Goal: Information Seeking & Learning: Learn about a topic

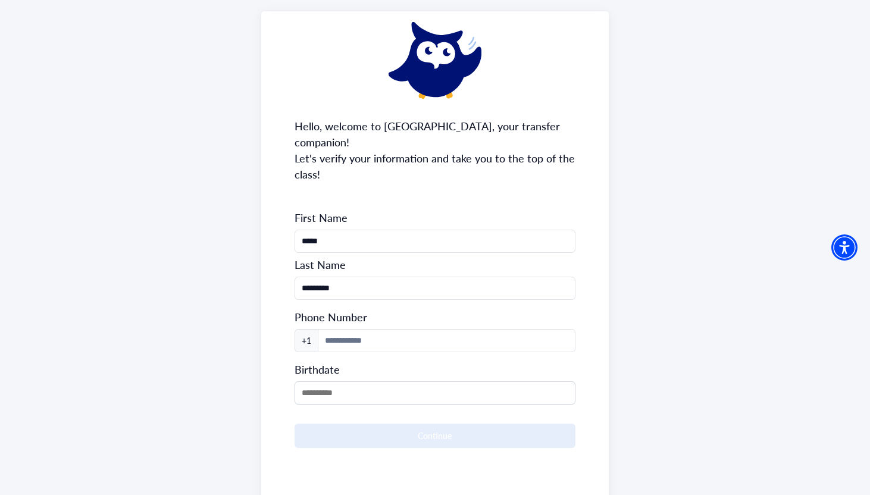
scroll to position [65, 0]
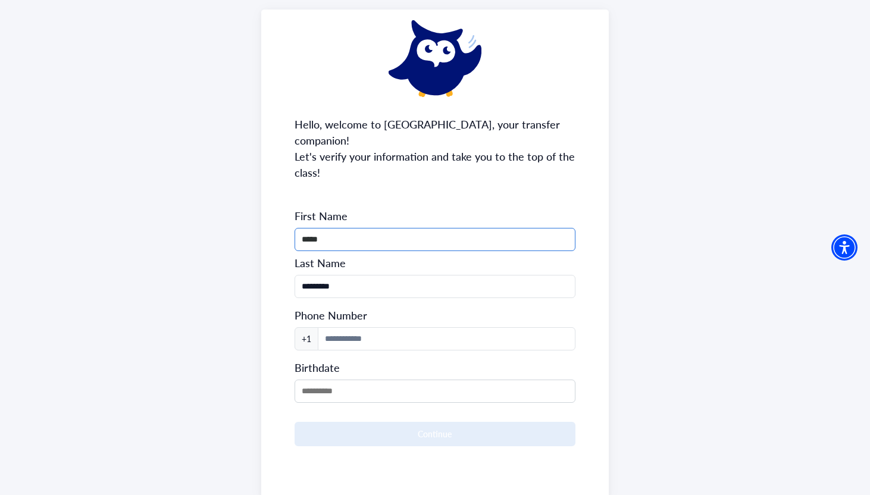
click at [308, 228] on input "*****" at bounding box center [435, 239] width 281 height 23
type input "*****"
click at [304, 275] on input "*********" at bounding box center [435, 286] width 281 height 23
type input "*********"
click at [344, 327] on input at bounding box center [447, 338] width 258 height 23
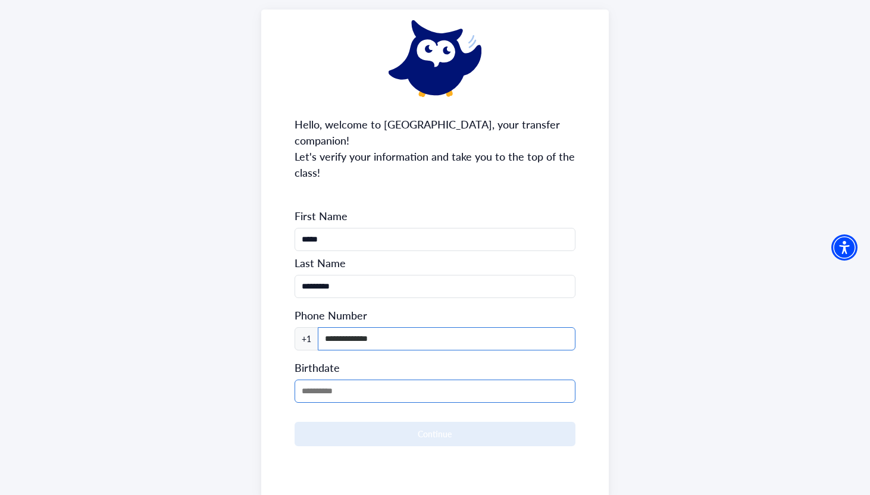
type input "**********"
click at [345, 380] on input "MM/DD/YYYY" at bounding box center [435, 391] width 281 height 23
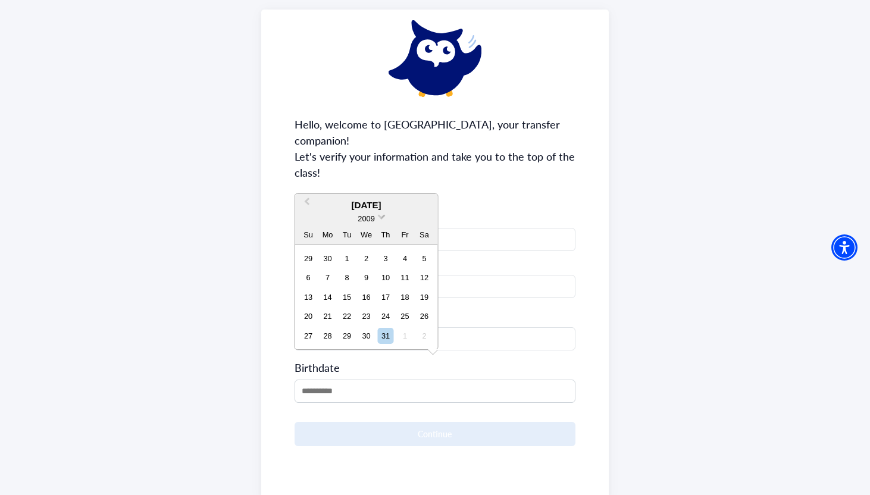
click at [380, 217] on span at bounding box center [382, 216] width 8 height 8
click at [378, 250] on div "2006" at bounding box center [366, 254] width 70 height 12
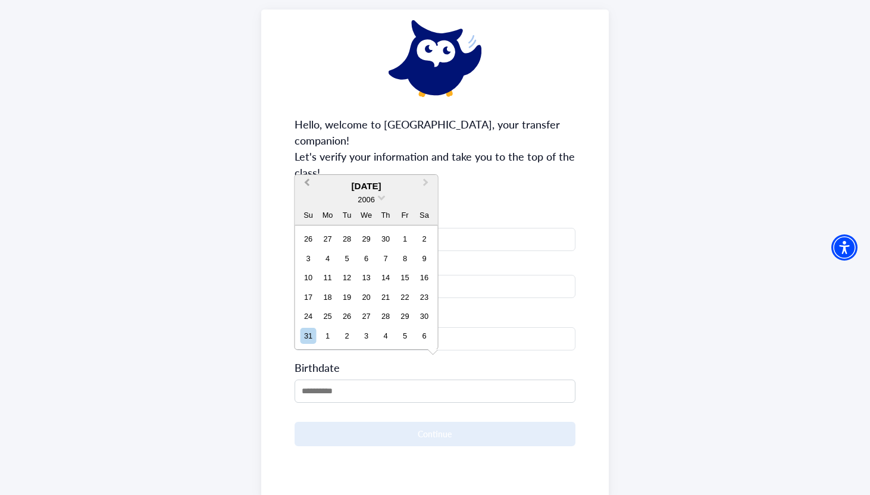
click at [303, 181] on button "Previous Month" at bounding box center [305, 185] width 19 height 19
click at [303, 181] on div "**********" at bounding box center [435, 255] width 348 height 490
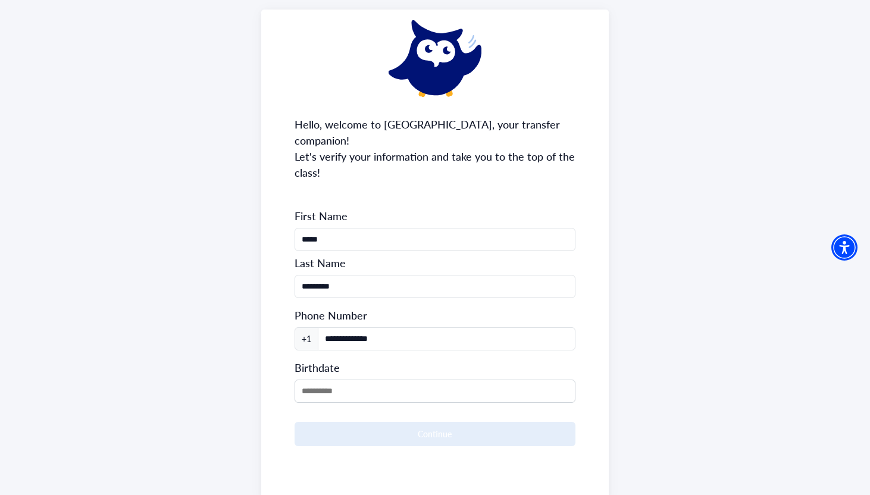
click at [303, 181] on div "**********" at bounding box center [435, 255] width 348 height 490
click at [303, 380] on input "MM/DD/YYYY" at bounding box center [435, 391] width 281 height 23
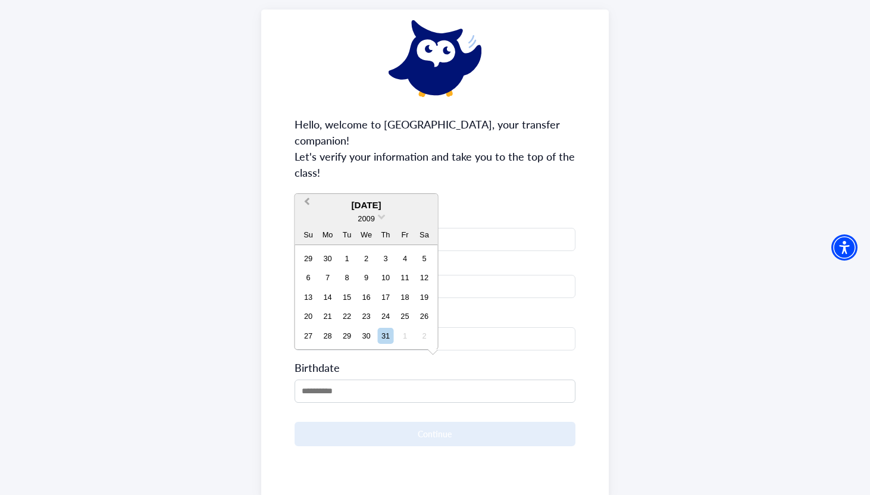
click at [309, 209] on button "Previous Month" at bounding box center [305, 204] width 19 height 19
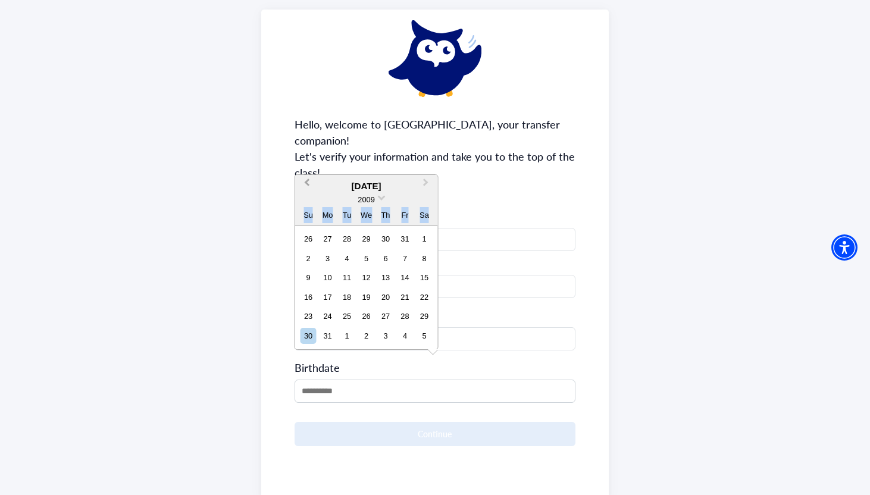
click at [309, 209] on div "Su" at bounding box center [308, 215] width 16 height 16
click at [309, 186] on button "Previous Month" at bounding box center [305, 185] width 19 height 19
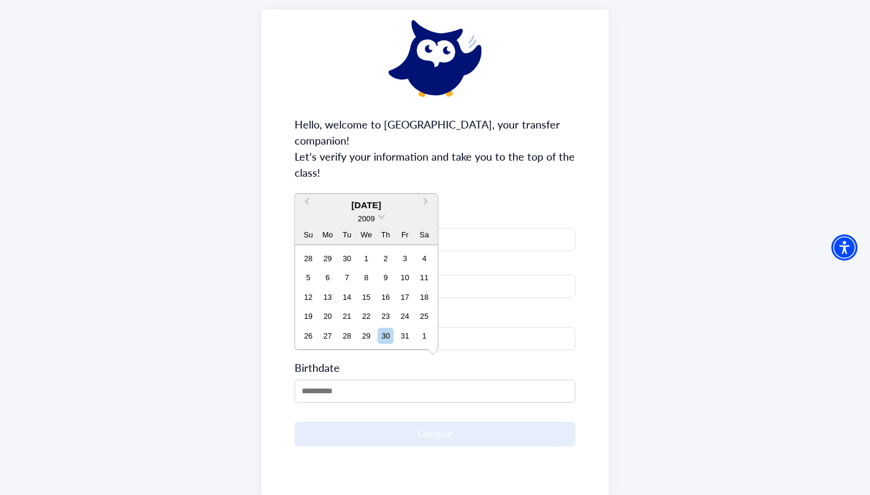
click at [376, 219] on div "2009" at bounding box center [366, 218] width 143 height 12
click at [380, 216] on span at bounding box center [382, 216] width 8 height 8
click at [375, 256] on div "2006" at bounding box center [366, 254] width 70 height 12
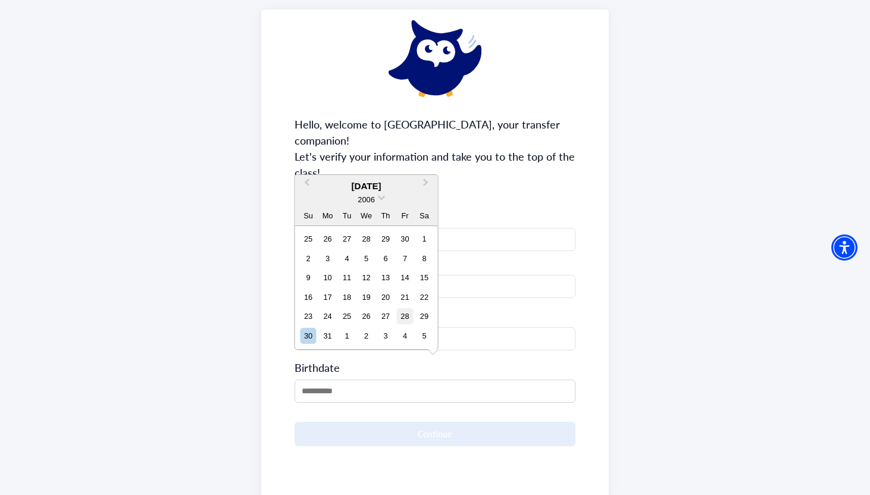
click at [397, 312] on div "28" at bounding box center [405, 316] width 16 height 16
type input "**********"
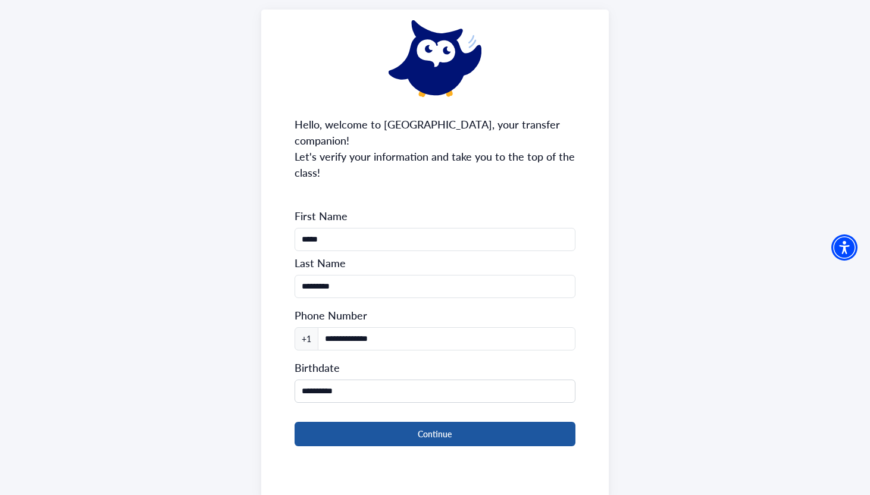
click at [339, 422] on button "Continue" at bounding box center [435, 434] width 281 height 24
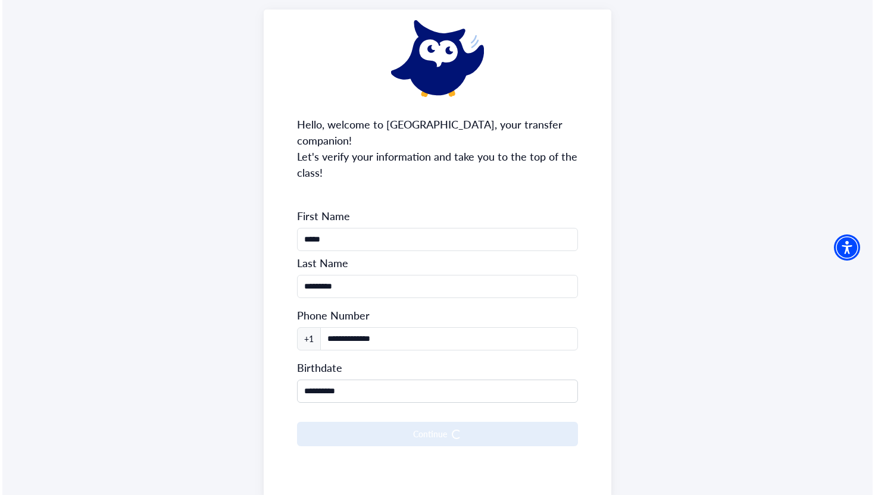
scroll to position [0, 0]
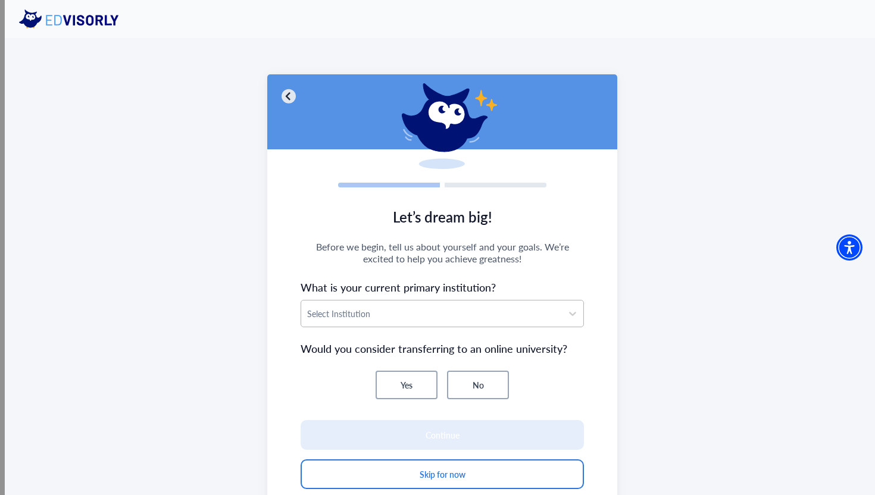
click at [421, 320] on div at bounding box center [431, 313] width 249 height 15
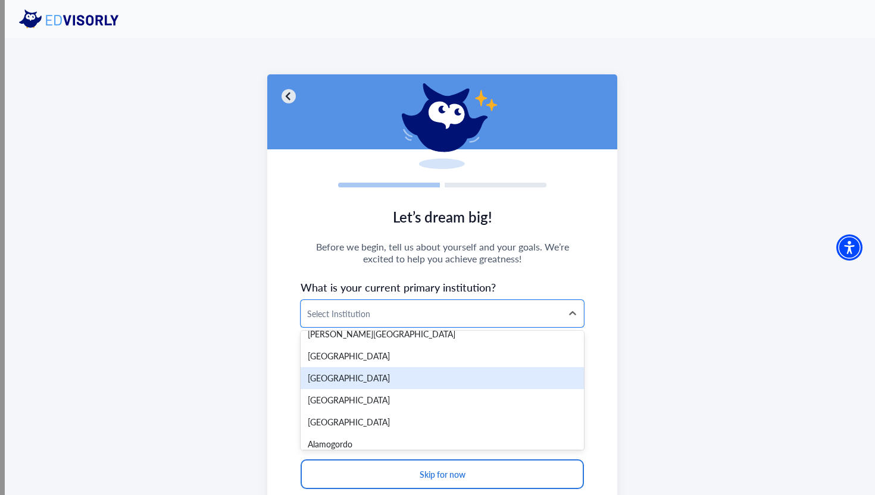
scroll to position [11, 0]
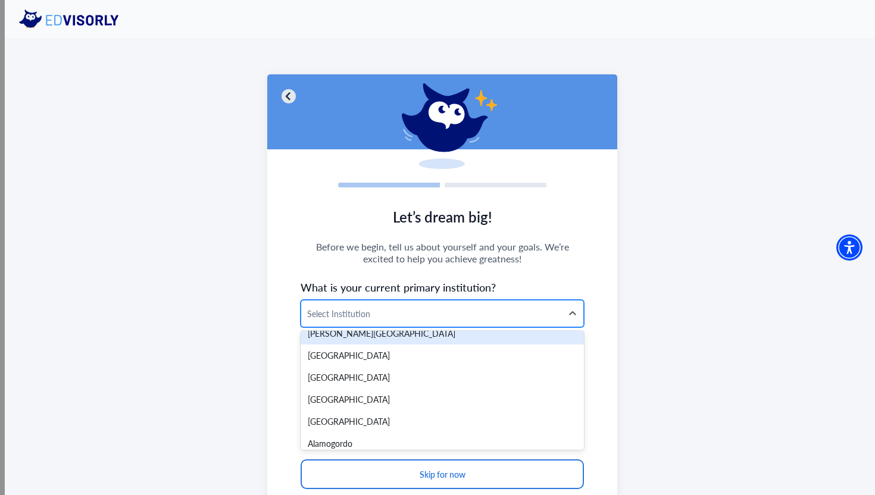
click at [328, 319] on div at bounding box center [431, 313] width 249 height 15
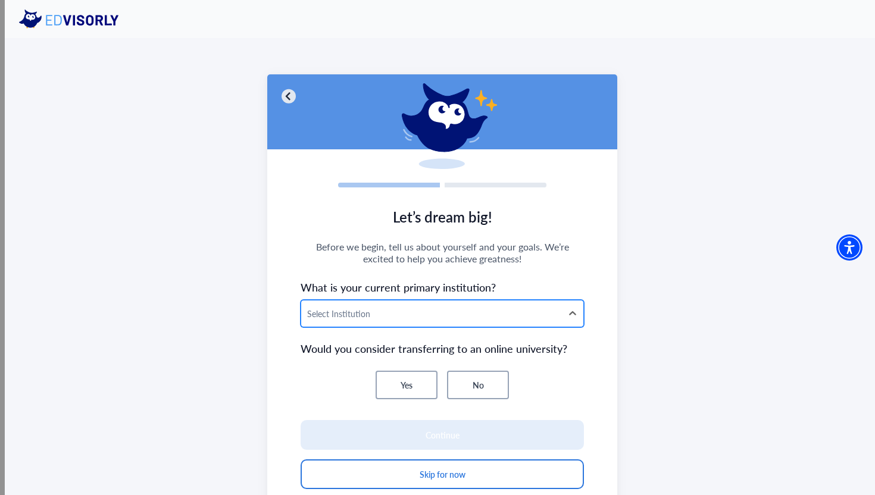
click at [328, 319] on div at bounding box center [431, 313] width 249 height 15
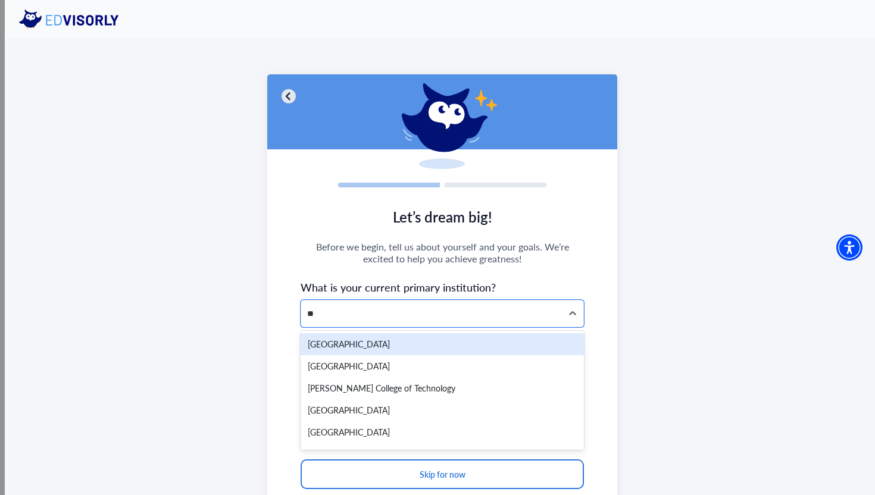
type input "***"
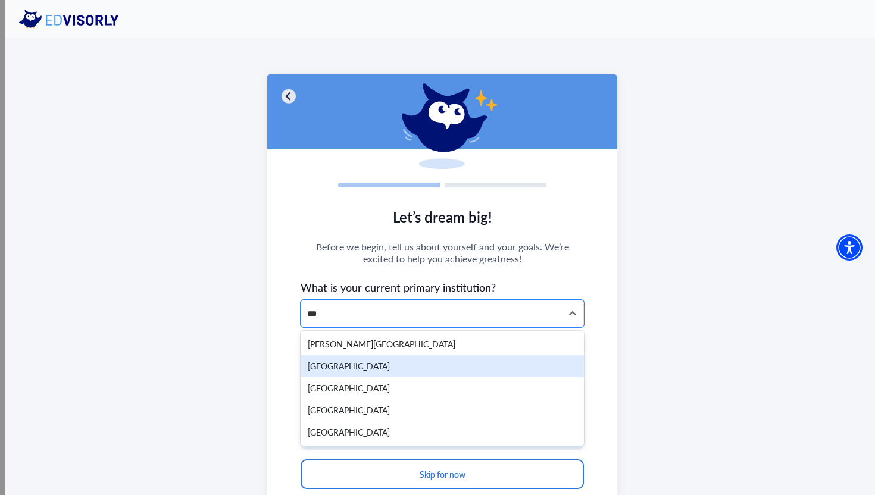
click at [351, 362] on div "[GEOGRAPHIC_DATA]" at bounding box center [441, 366] width 283 height 22
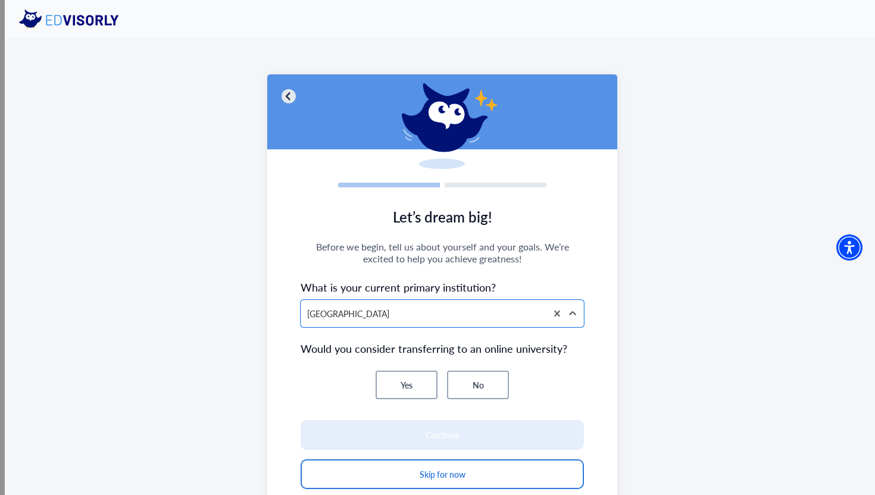
click at [472, 386] on button "No" at bounding box center [478, 385] width 62 height 29
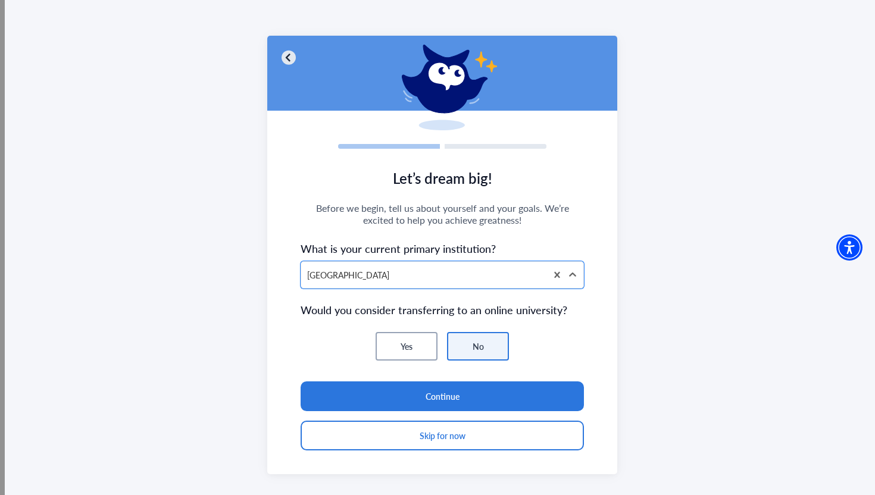
scroll to position [40, 0]
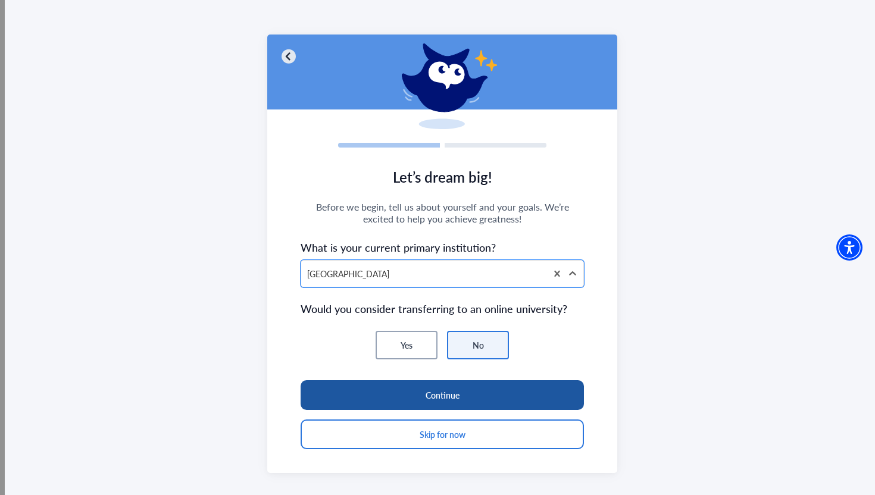
click at [472, 386] on button "Continue" at bounding box center [441, 395] width 283 height 30
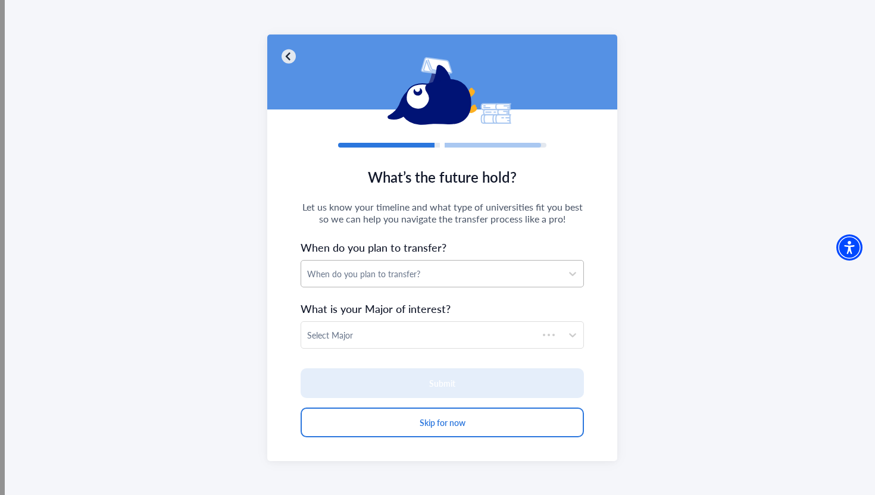
click at [379, 273] on div "When do you plan to transfer?" at bounding box center [431, 274] width 249 height 12
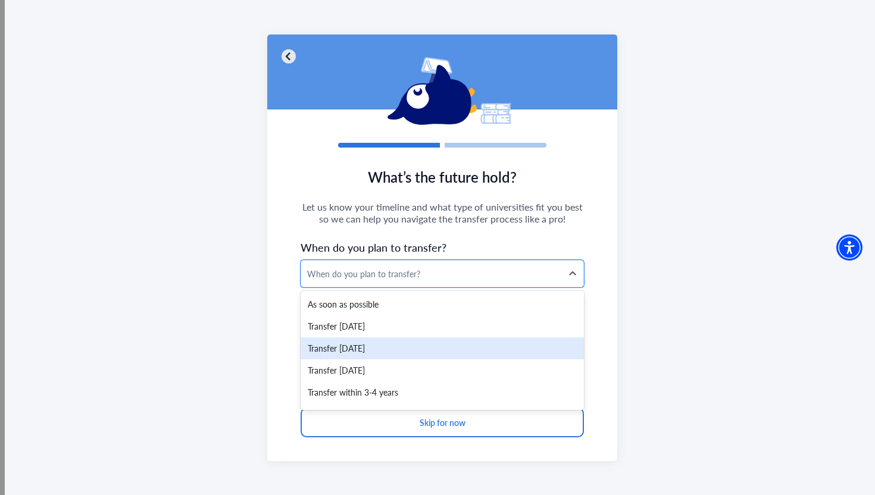
click at [378, 349] on div "Transfer [DATE]" at bounding box center [441, 348] width 283 height 22
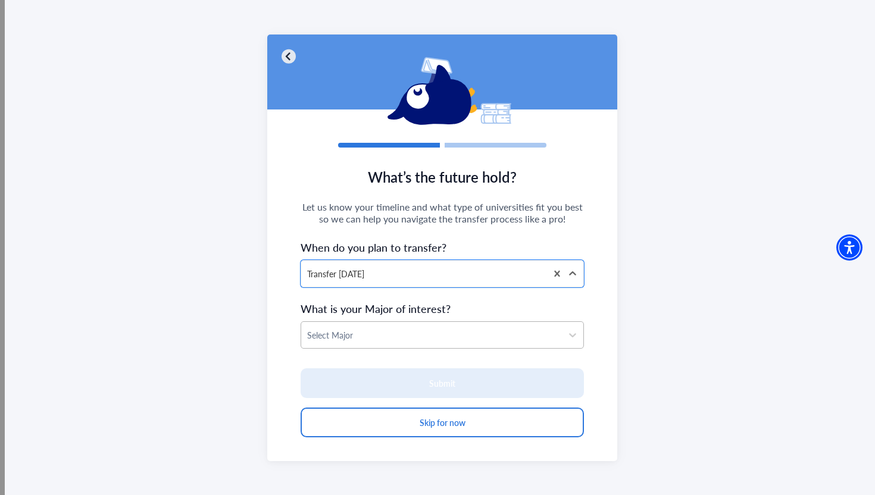
click at [368, 335] on div at bounding box center [431, 335] width 249 height 15
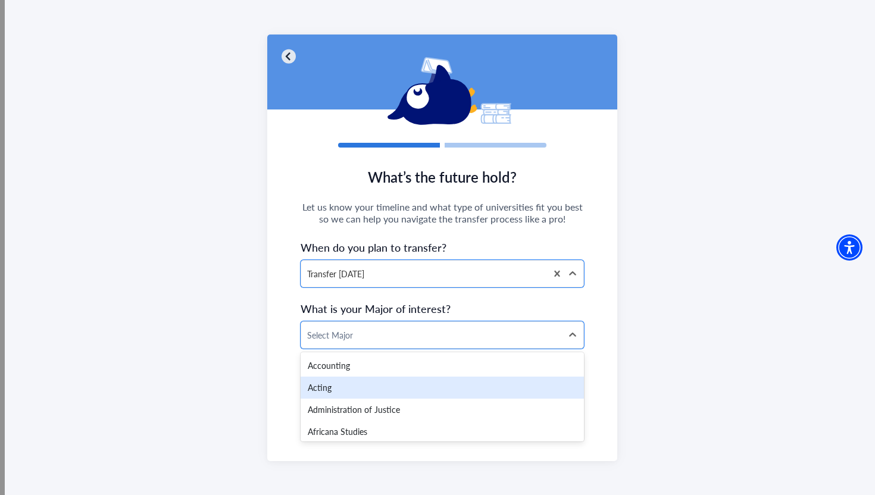
scroll to position [20, 0]
type input "**"
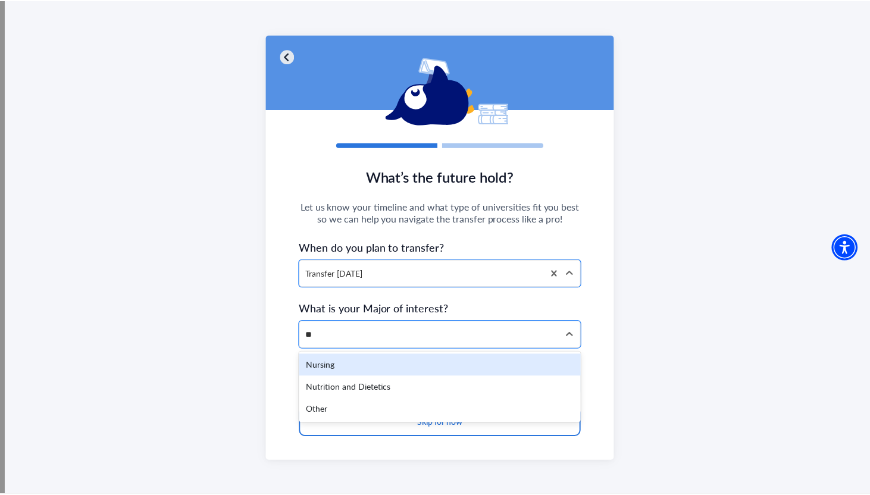
scroll to position [0, 0]
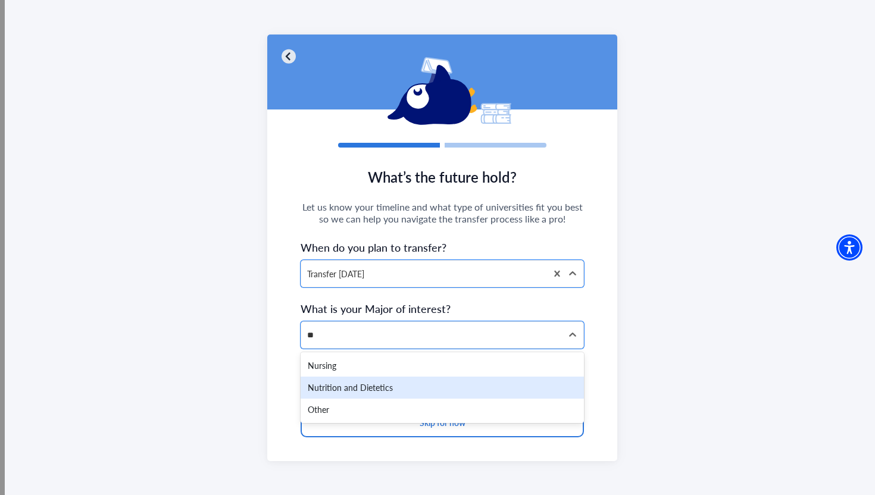
click at [332, 364] on div "Nursing" at bounding box center [441, 366] width 283 height 22
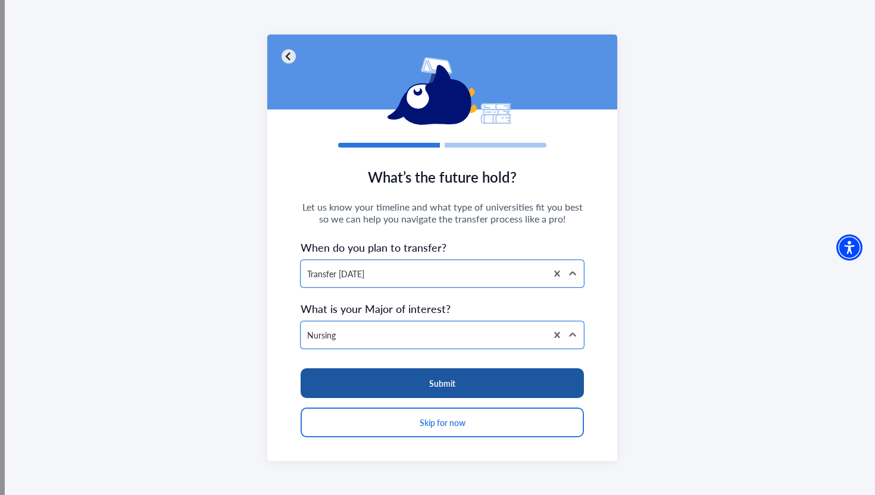
click at [369, 381] on button "Submit" at bounding box center [441, 383] width 283 height 30
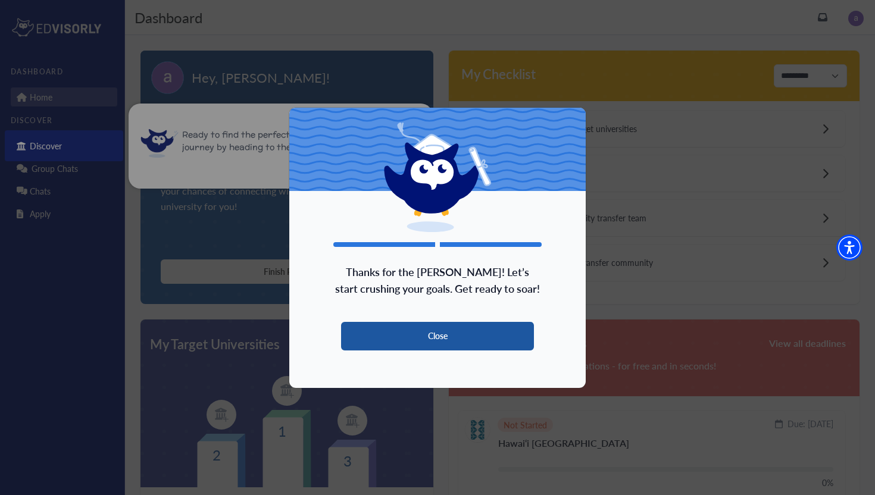
click at [402, 343] on button "Close" at bounding box center [437, 336] width 193 height 29
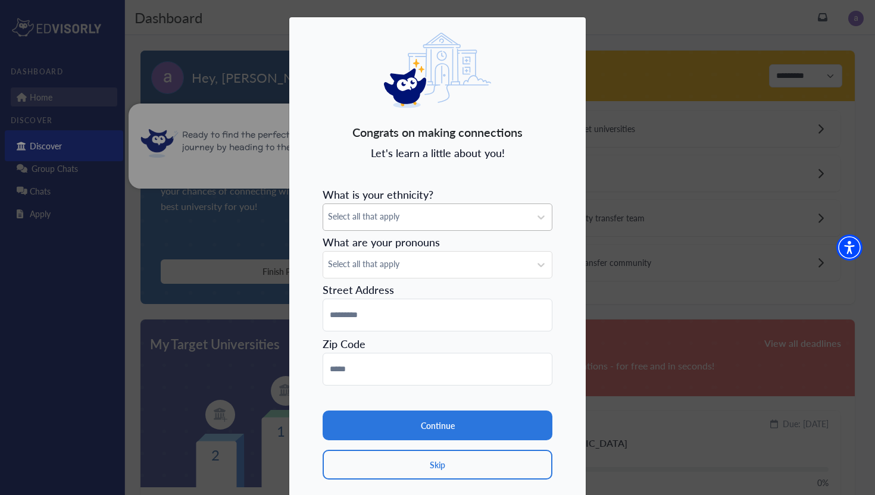
click at [378, 220] on span "Select all that apply" at bounding box center [427, 216] width 198 height 12
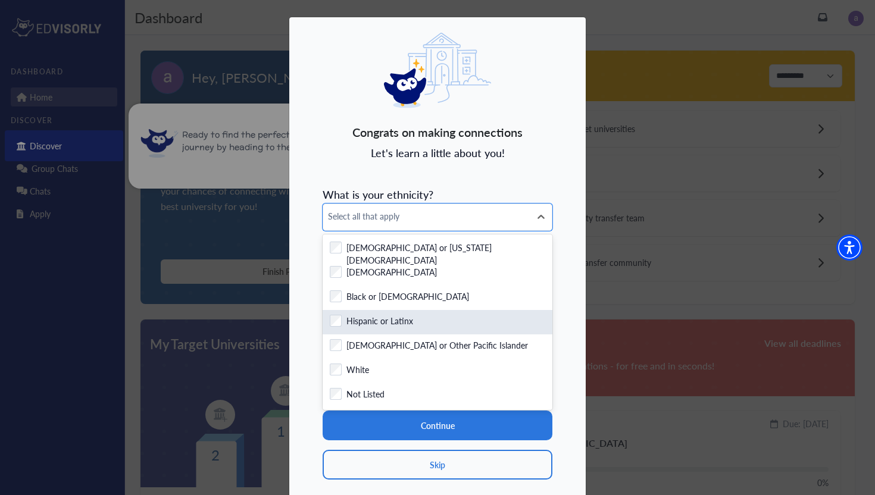
click at [392, 317] on label "Hispanic or Latinx" at bounding box center [379, 322] width 67 height 15
drag, startPoint x: 387, startPoint y: 350, endPoint x: 362, endPoint y: 324, distance: 35.8
click at [361, 324] on div "Checkbox field American Indian or [US_STATE][DEMOGRAPHIC_DATA] Checkbox field A…" at bounding box center [438, 322] width 230 height 176
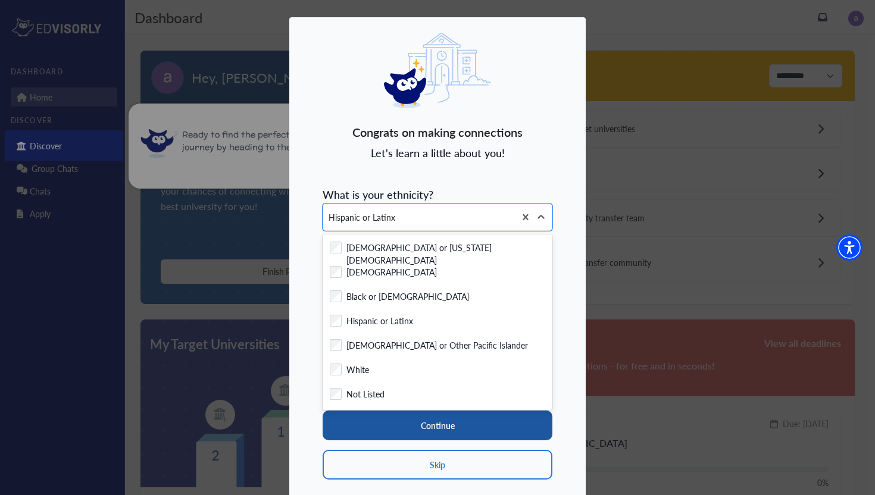
click at [395, 434] on button "Continue" at bounding box center [438, 426] width 230 height 30
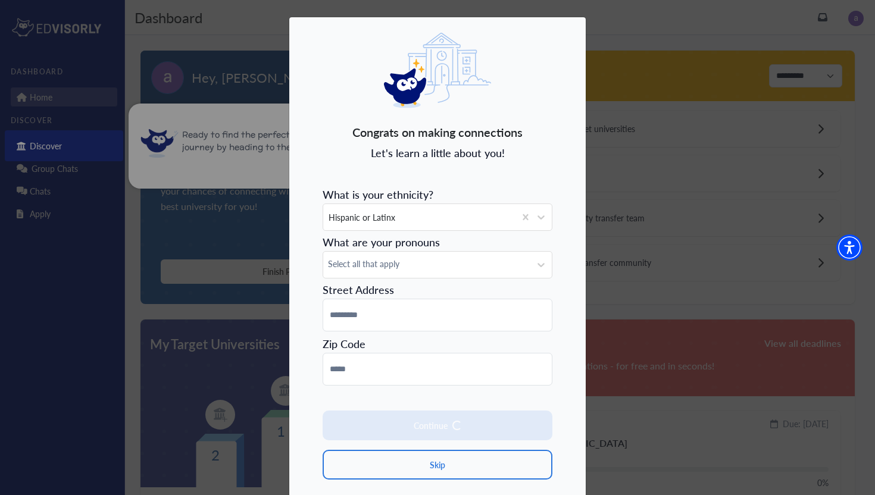
click at [387, 265] on div at bounding box center [437, 247] width 875 height 495
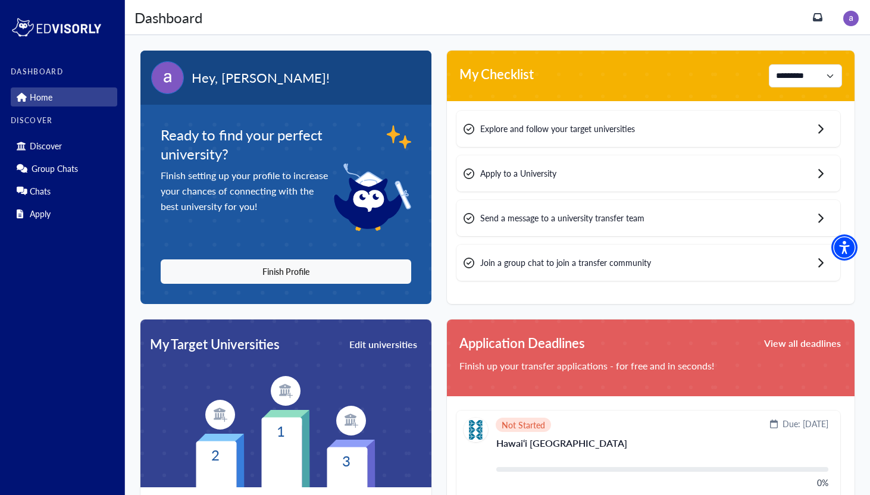
click at [859, 34] on div "Dashboard Dashboard" at bounding box center [497, 17] width 745 height 35
click at [855, 20] on img at bounding box center [850, 18] width 15 height 15
click at [832, 48] on link "Profile" at bounding box center [824, 42] width 23 height 12
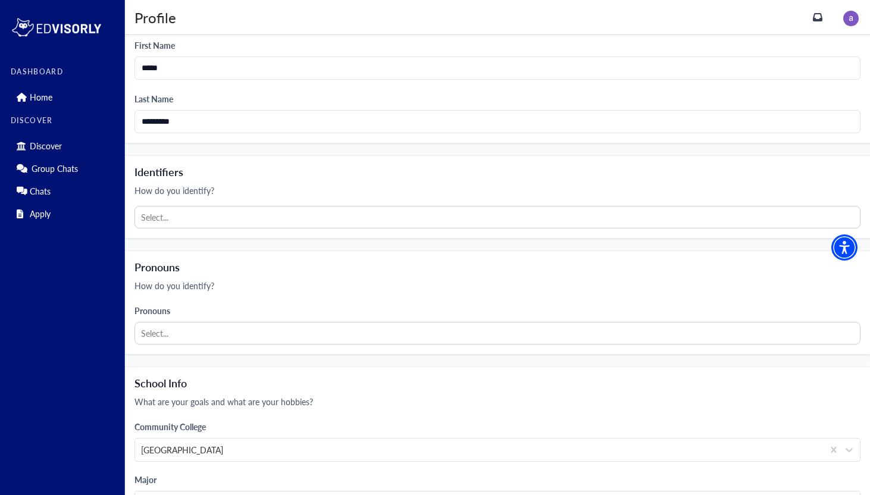
scroll to position [267, 0]
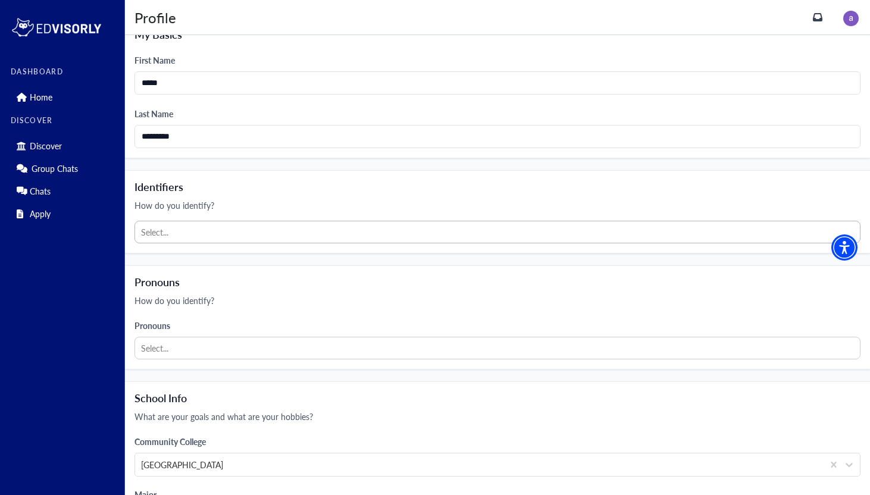
click at [200, 232] on div at bounding box center [497, 232] width 713 height 15
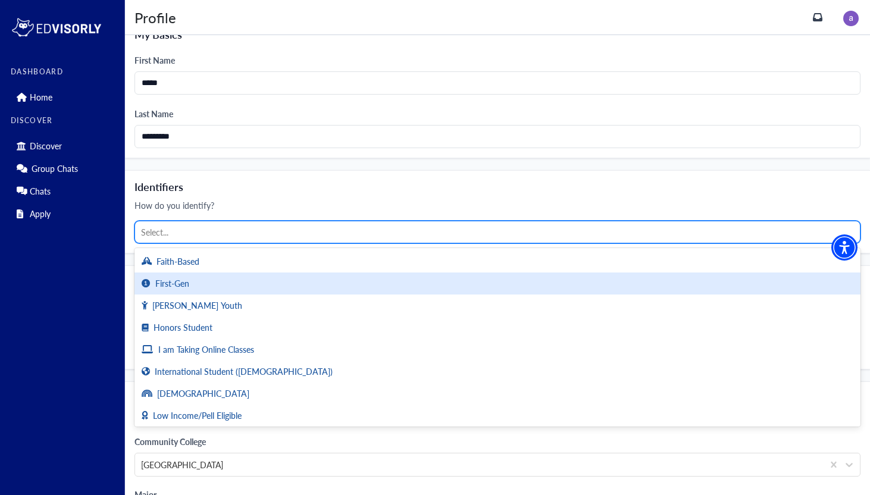
click at [210, 287] on div "First-Gen" at bounding box center [497, 284] width 726 height 22
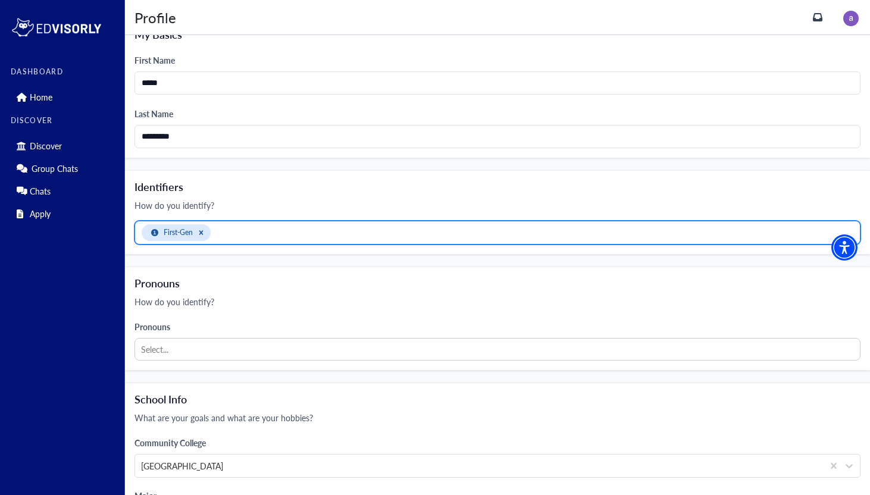
click at [239, 234] on div at bounding box center [534, 233] width 640 height 15
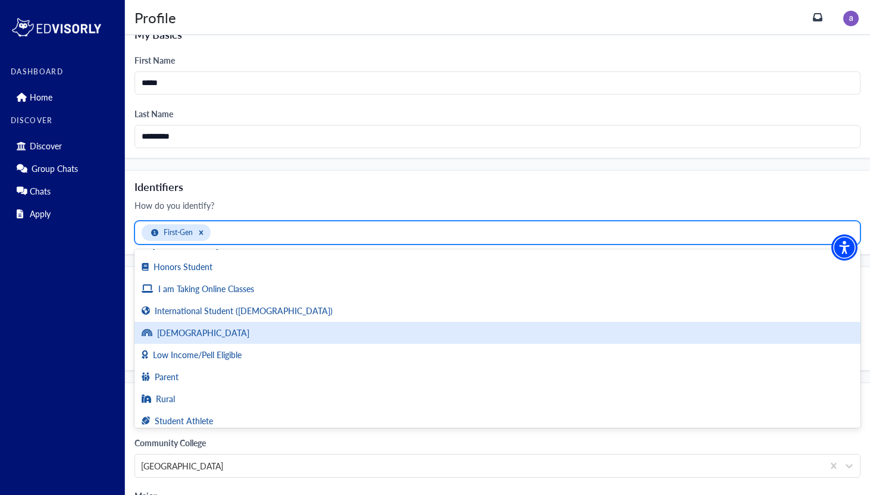
scroll to position [46, 0]
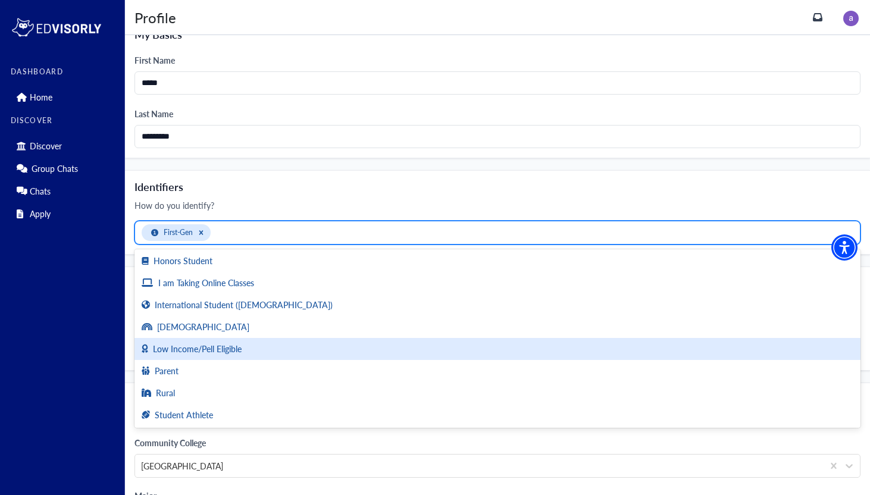
click at [248, 352] on div "Low Income/Pell Eligible" at bounding box center [497, 349] width 726 height 22
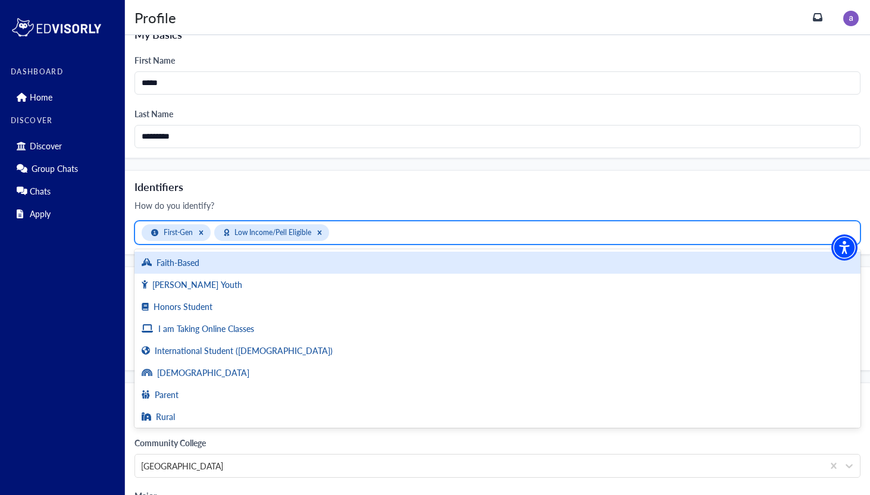
click at [361, 231] on div at bounding box center [593, 233] width 522 height 15
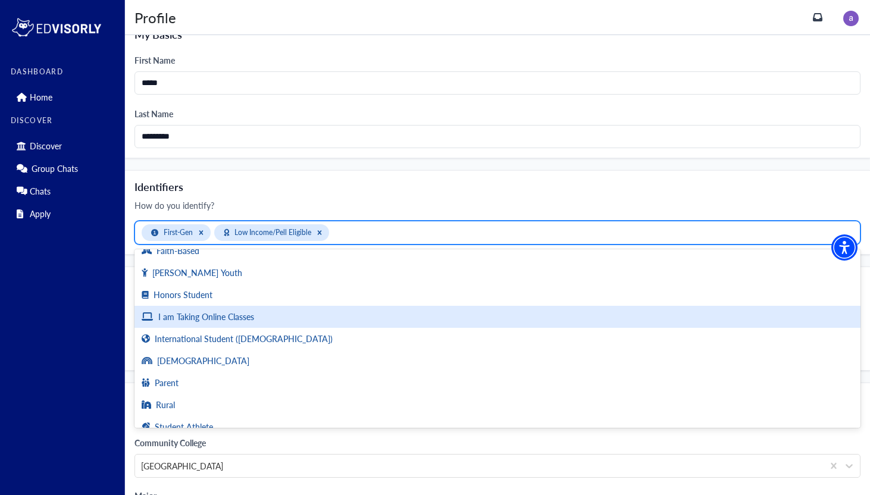
scroll to position [0, 0]
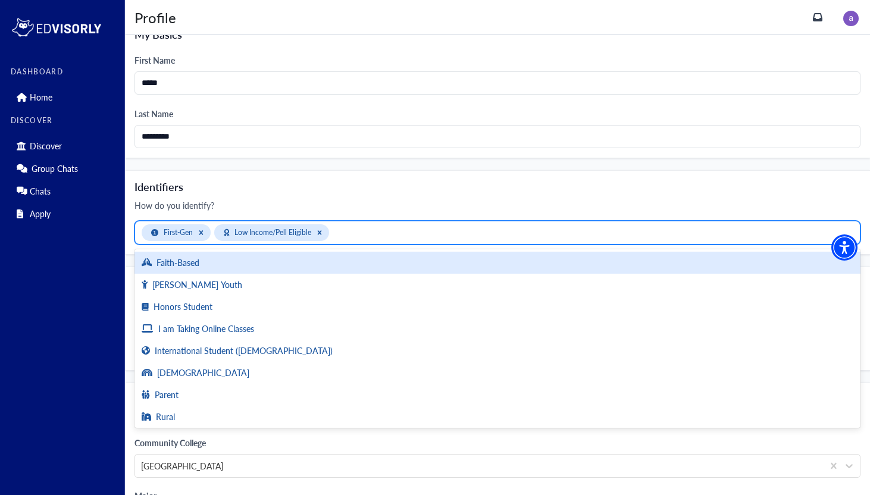
click at [364, 186] on h4 "Identifiers" at bounding box center [497, 186] width 726 height 13
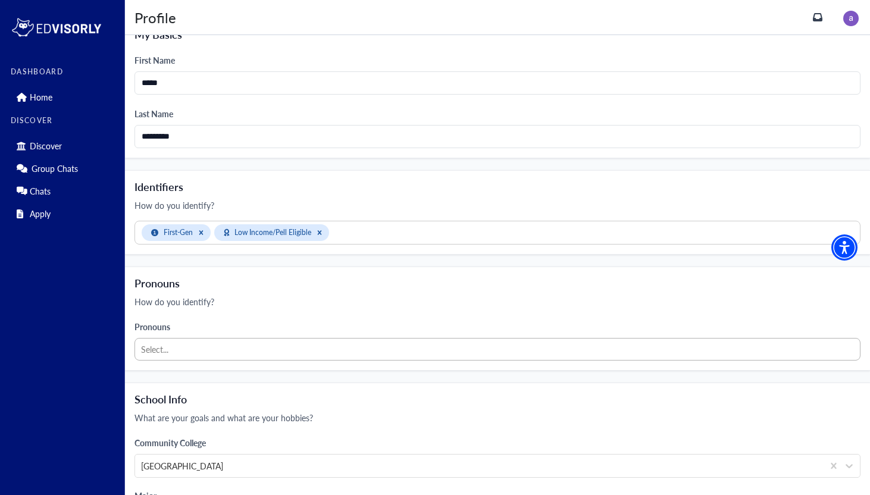
click at [243, 347] on div at bounding box center [497, 349] width 713 height 15
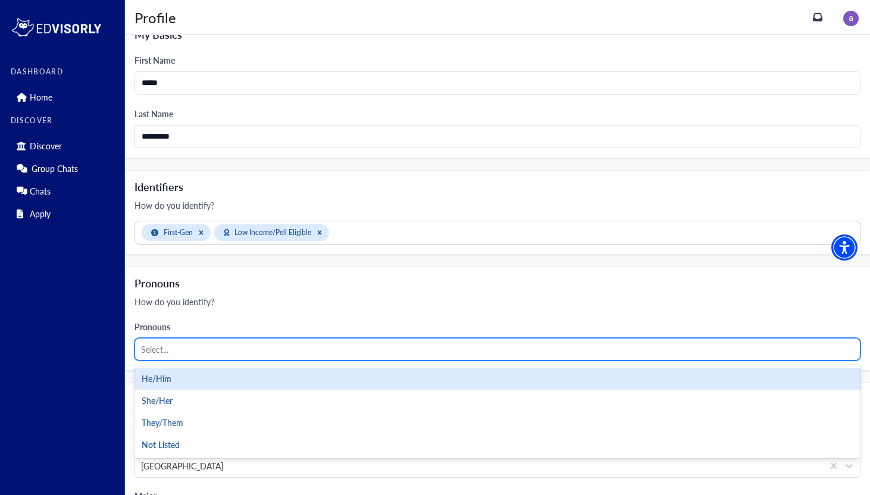
click at [213, 385] on div "He/Him" at bounding box center [497, 379] width 726 height 22
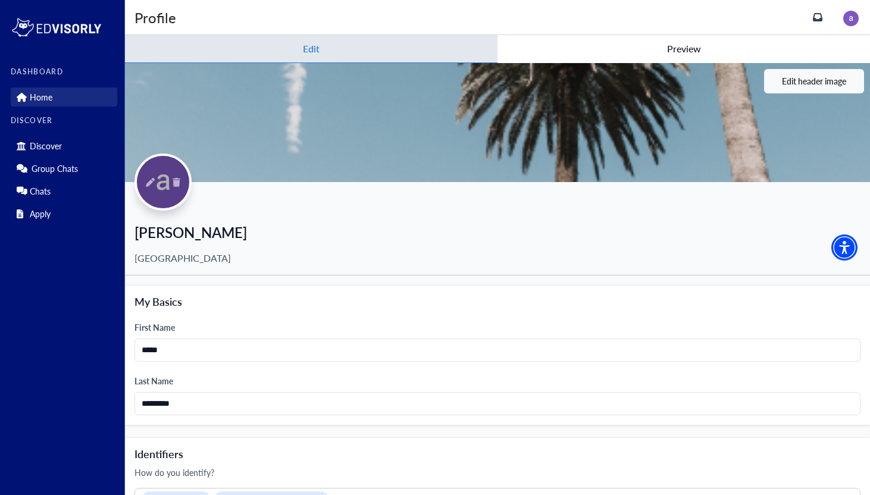
click at [34, 92] on p "Home" at bounding box center [41, 97] width 23 height 10
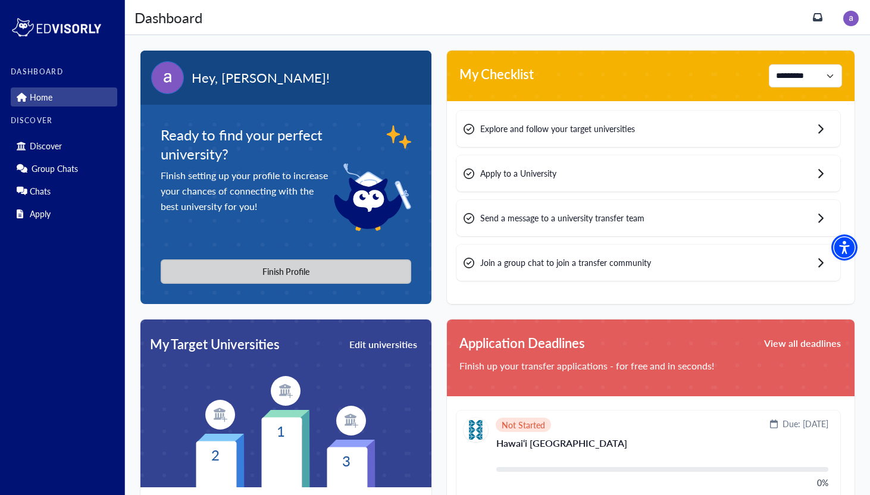
click at [273, 264] on button "Finish Profile" at bounding box center [286, 271] width 251 height 24
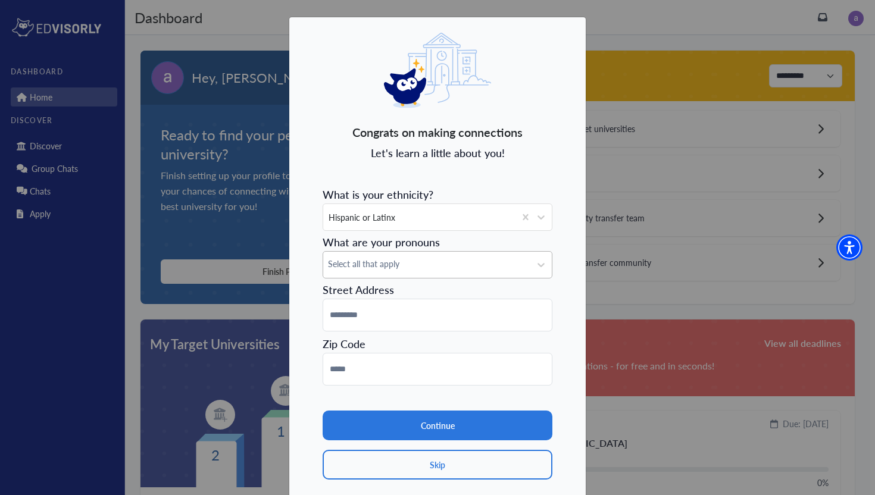
click at [401, 265] on span "Select all that apply" at bounding box center [427, 264] width 198 height 12
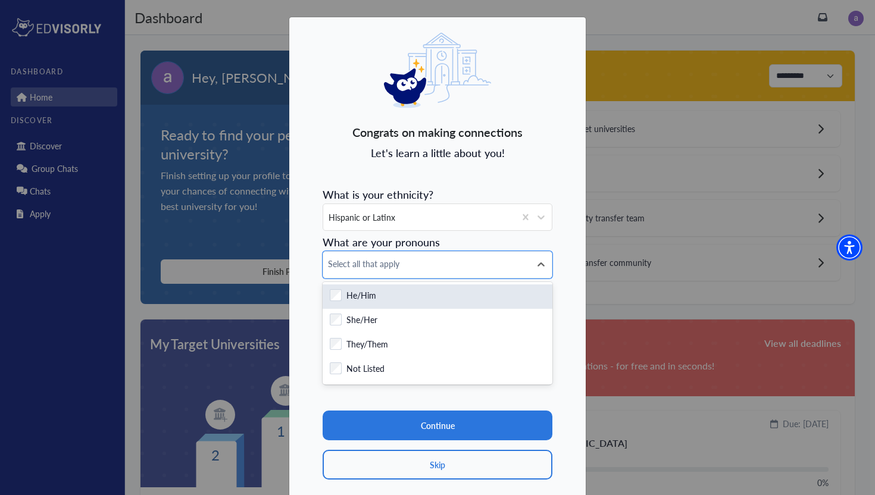
click at [402, 300] on div "He/Him" at bounding box center [437, 296] width 215 height 15
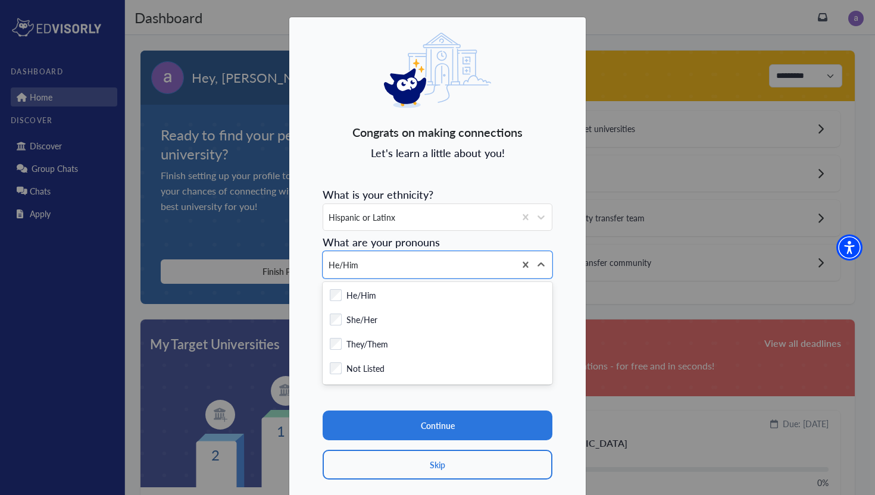
click at [415, 405] on section "Continue Skip" at bounding box center [438, 433] width 230 height 94
click at [414, 384] on div "Checkbox field He/Him Checkbox field She/Her Checkbox field They/Them Checkbox …" at bounding box center [438, 333] width 230 height 102
click at [539, 262] on icon at bounding box center [540, 264] width 7 height 4
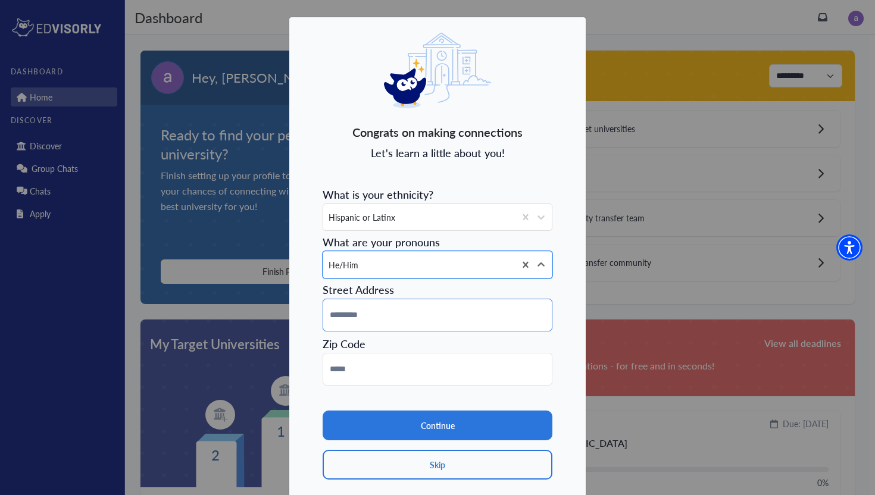
click at [452, 314] on input at bounding box center [438, 315] width 230 height 33
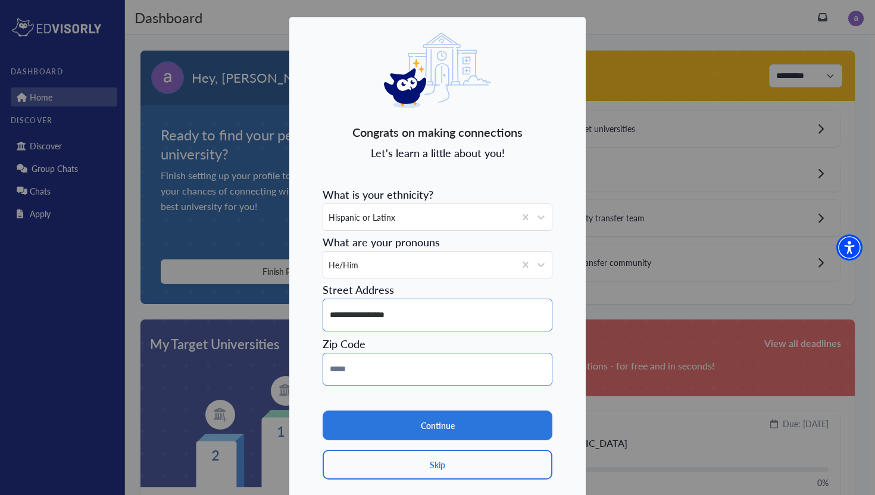
type input "**********"
click at [417, 371] on input at bounding box center [438, 369] width 230 height 33
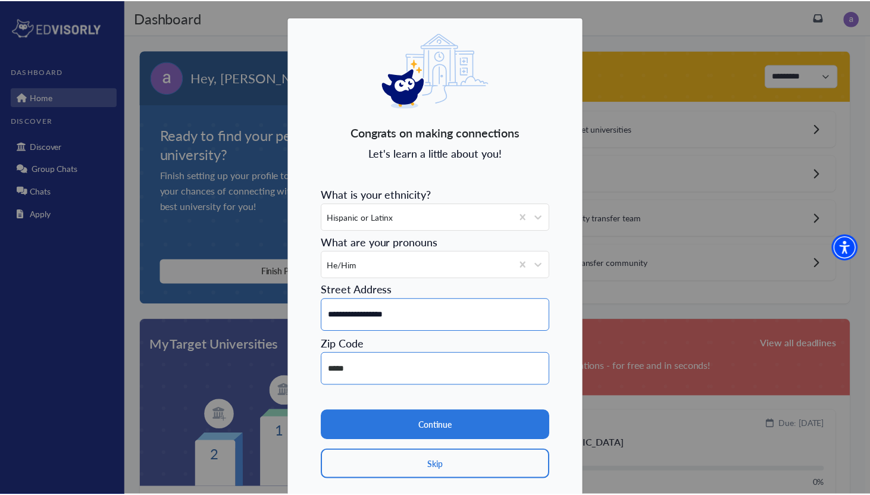
scroll to position [34, 0]
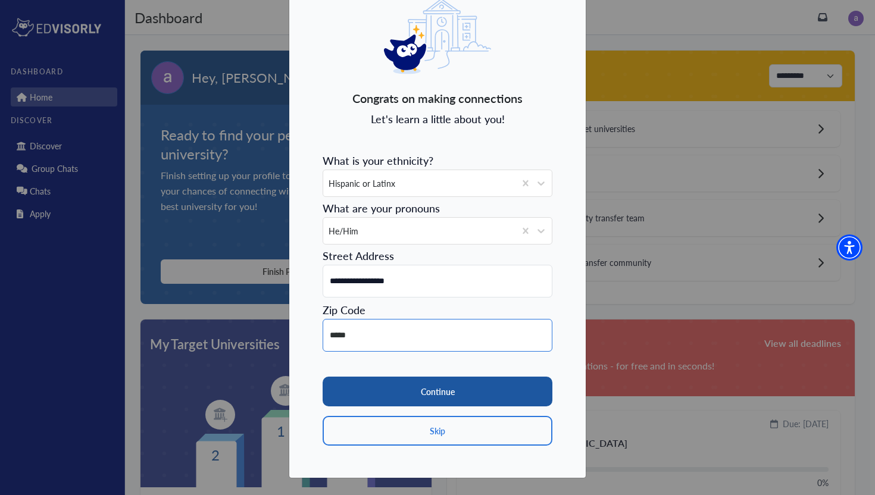
type input "*****"
click at [434, 385] on button "Continue" at bounding box center [438, 392] width 230 height 30
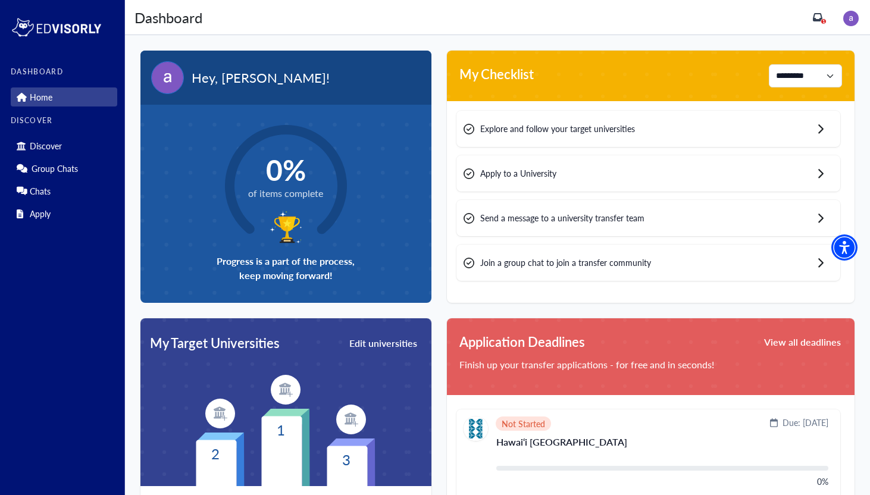
click at [619, 123] on span "Explore and follow your target universities" at bounding box center [557, 129] width 155 height 12
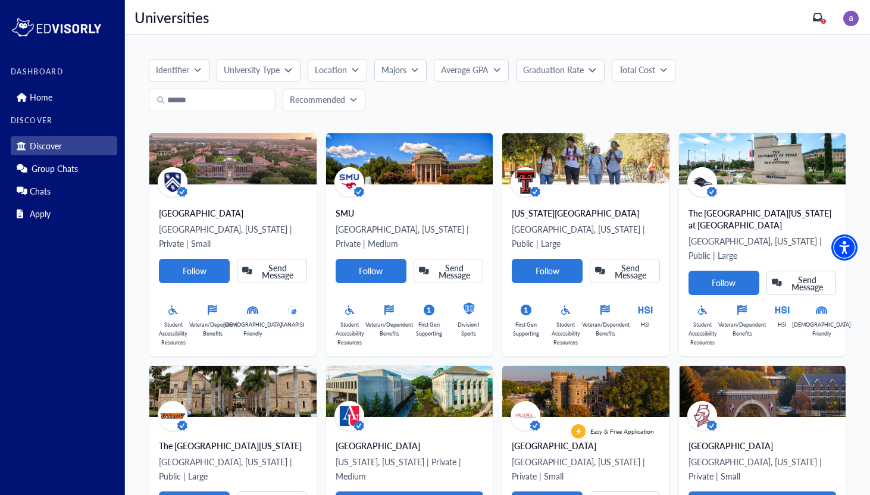
click at [193, 107] on input "Search" at bounding box center [212, 100] width 127 height 23
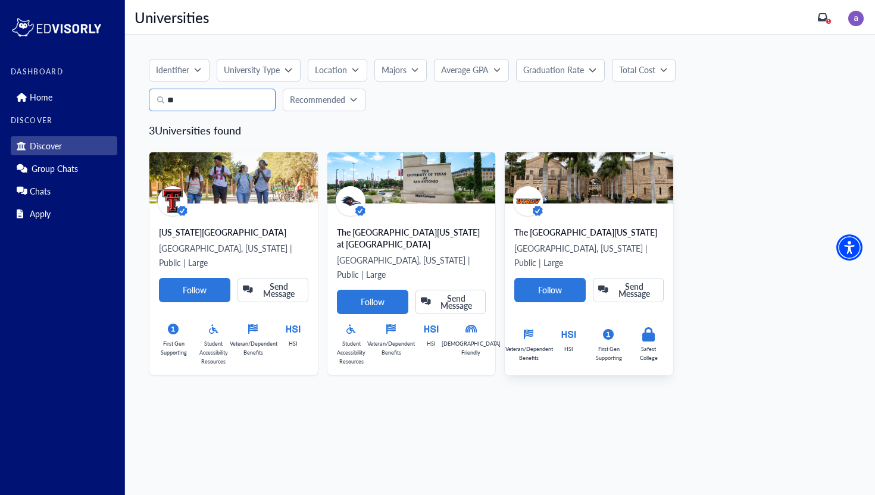
type input "*"
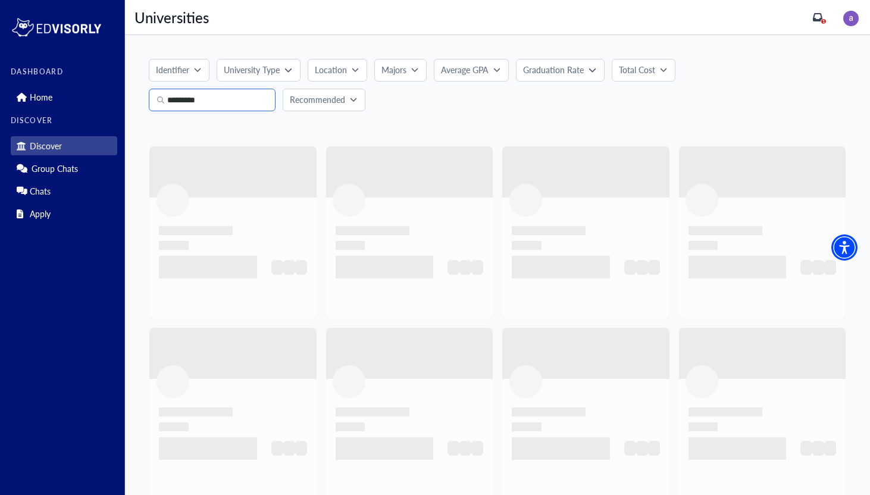
type input "**********"
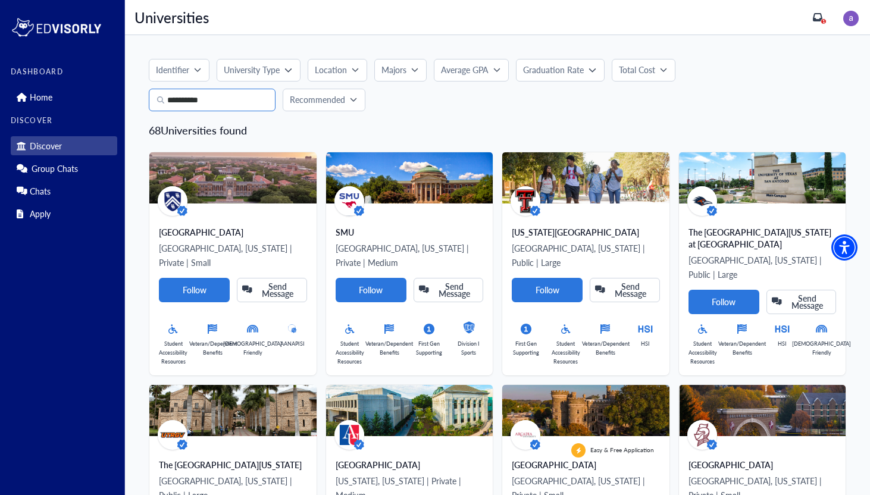
click at [204, 98] on input "**********" at bounding box center [212, 100] width 127 height 23
click at [205, 107] on input "**********" at bounding box center [212, 100] width 127 height 23
click at [462, 78] on button "Average GPA" at bounding box center [471, 70] width 75 height 23
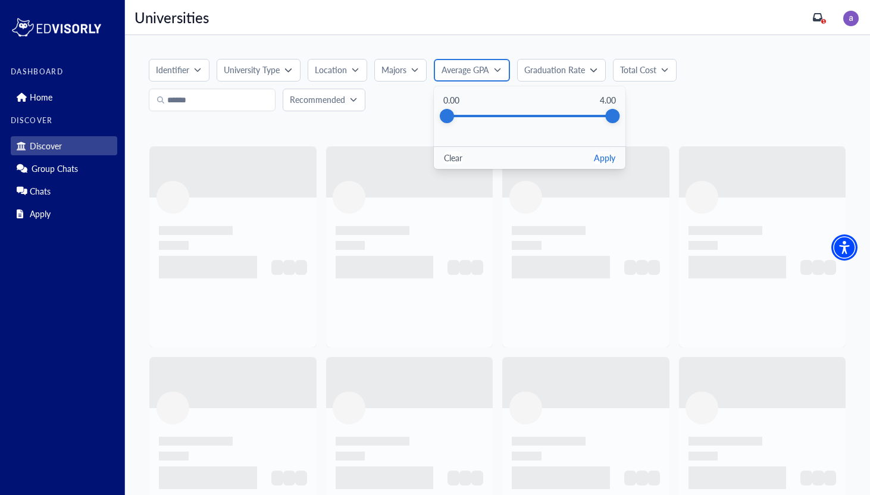
click at [500, 64] on button "Average GPA" at bounding box center [472, 70] width 76 height 23
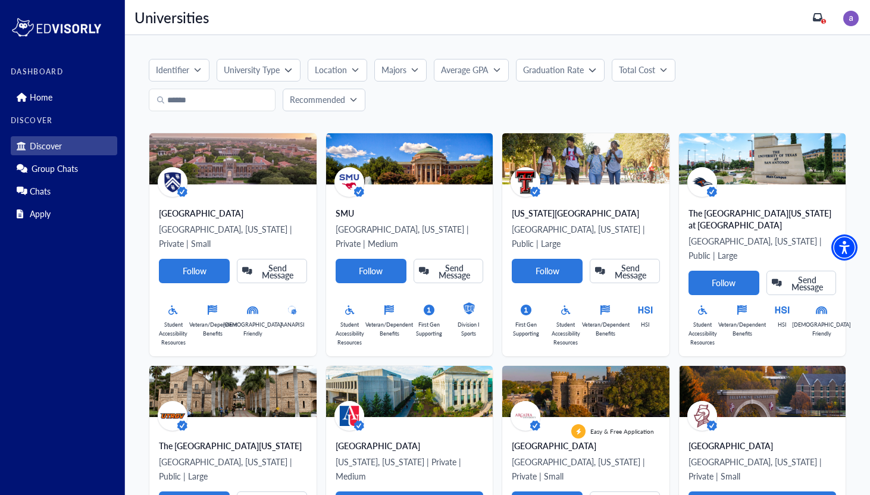
click at [425, 66] on button "Majors" at bounding box center [400, 70] width 52 height 23
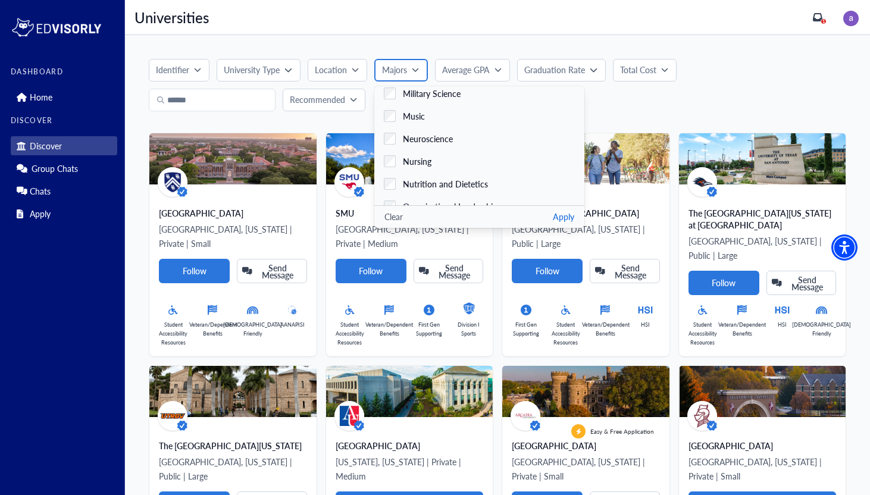
scroll to position [1811, 0]
click at [431, 158] on span "Nursing" at bounding box center [417, 163] width 29 height 12
click at [553, 220] on button "Apply" at bounding box center [563, 217] width 21 height 12
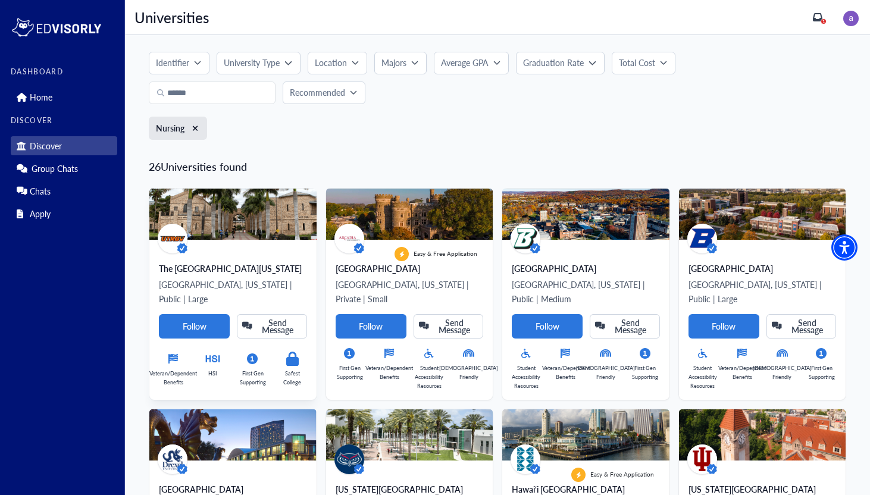
scroll to position [0, 0]
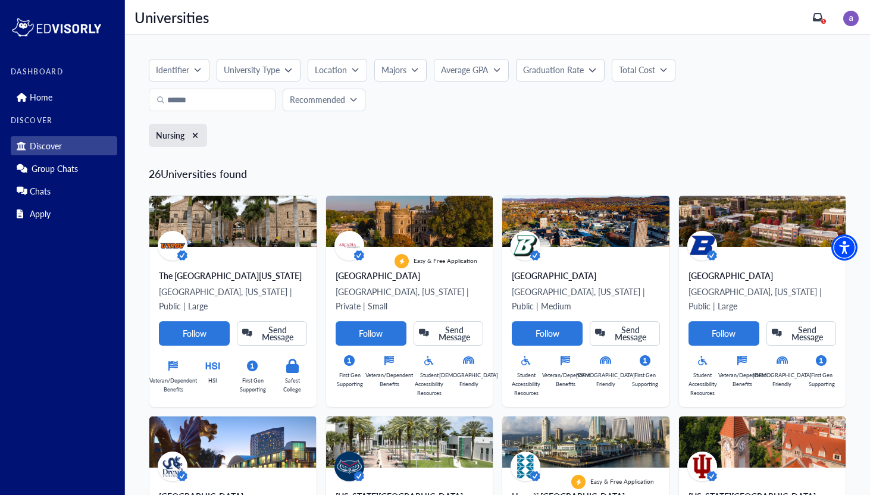
click at [619, 78] on button "Total Cost" at bounding box center [644, 70] width 64 height 23
drag, startPoint x: 784, startPoint y: 139, endPoint x: 653, endPoint y: 143, distance: 131.6
click at [653, 143] on div "$15,019" at bounding box center [652, 137] width 14 height 14
click at [731, 108] on div "$0 $100,000" at bounding box center [708, 138] width 192 height 60
click at [725, 106] on button "Out of State" at bounding box center [720, 101] width 47 height 14
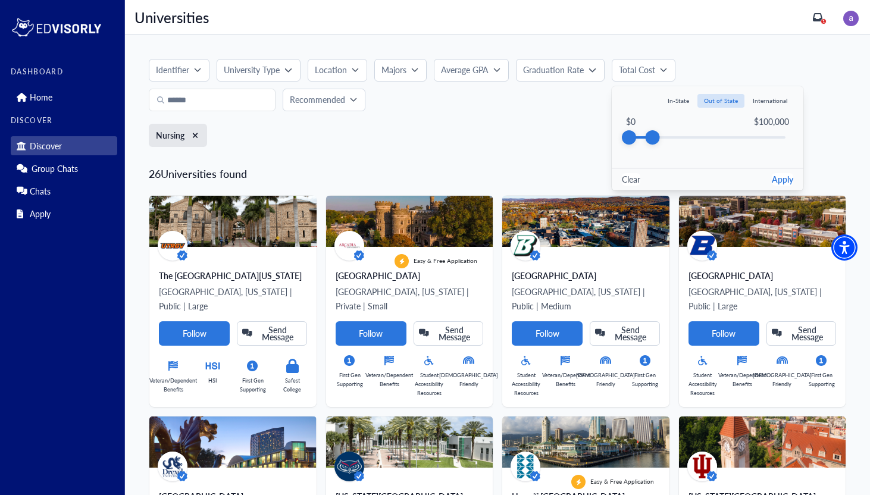
click at [780, 179] on button "Apply" at bounding box center [782, 179] width 21 height 12
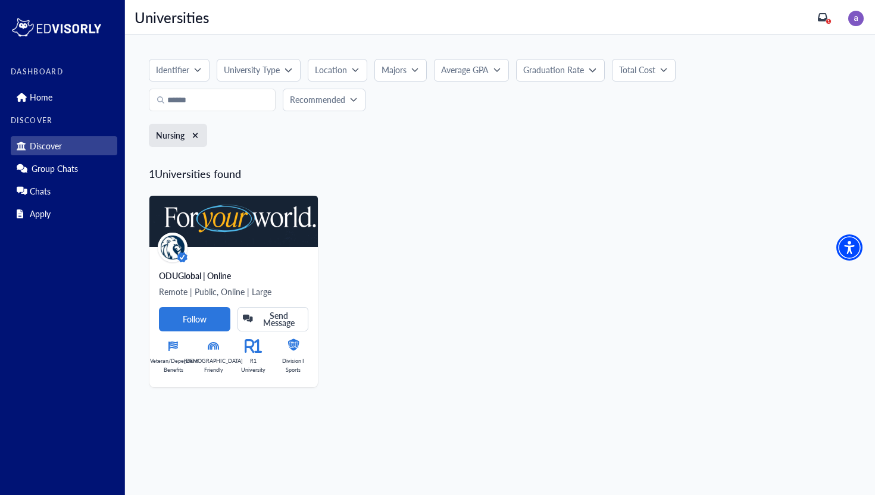
click at [637, 83] on div "Identifier University Type Location Majors Accounting Acting Administration of …" at bounding box center [500, 85] width 702 height 52
click at [641, 81] on button "Total Cost" at bounding box center [644, 70] width 64 height 23
drag, startPoint x: 650, startPoint y: 135, endPoint x: 746, endPoint y: 162, distance: 99.1
click at [744, 162] on div "$0 $100,000 $35,168" at bounding box center [708, 138] width 192 height 60
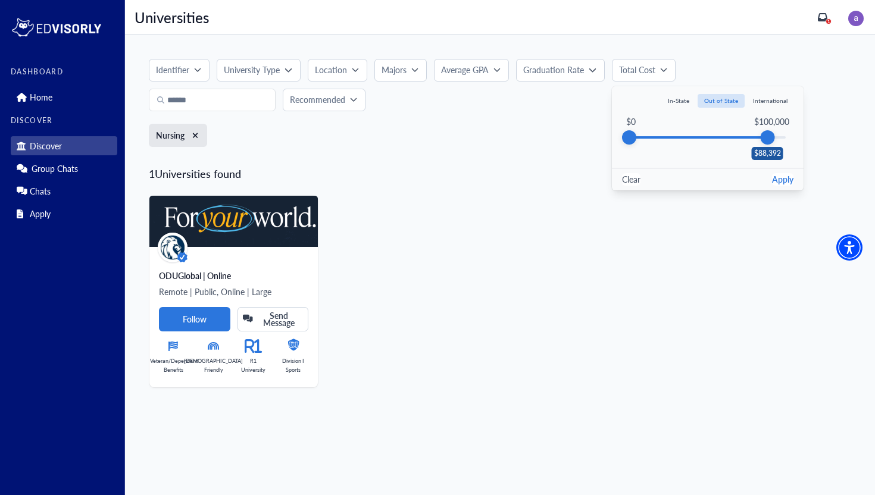
drag, startPoint x: 748, startPoint y: 140, endPoint x: 810, endPoint y: 140, distance: 62.5
click at [809, 140] on div "Identifier University Type Location Majors Accounting Acting Administration of …" at bounding box center [500, 107] width 702 height 96
click at [684, 100] on button "In-State" at bounding box center [678, 101] width 35 height 14
click at [784, 180] on button "Apply" at bounding box center [782, 179] width 21 height 12
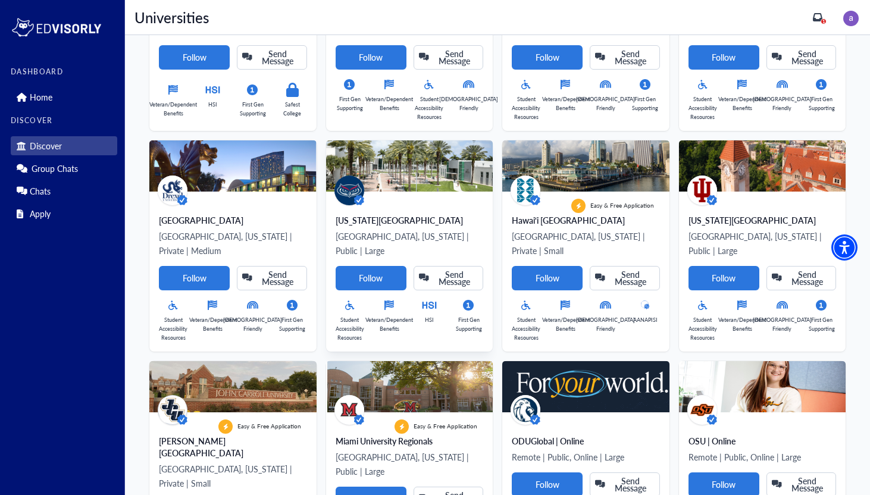
scroll to position [279, 0]
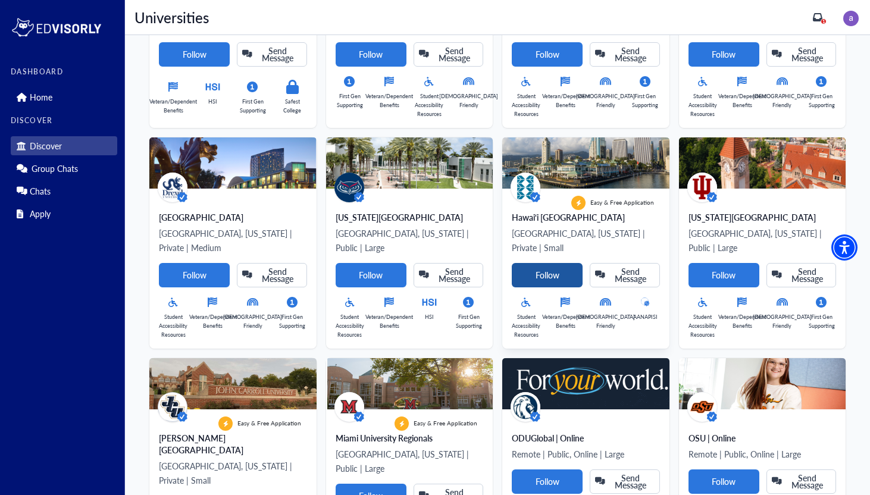
click at [538, 267] on Card-tag "Follow" at bounding box center [547, 275] width 71 height 24
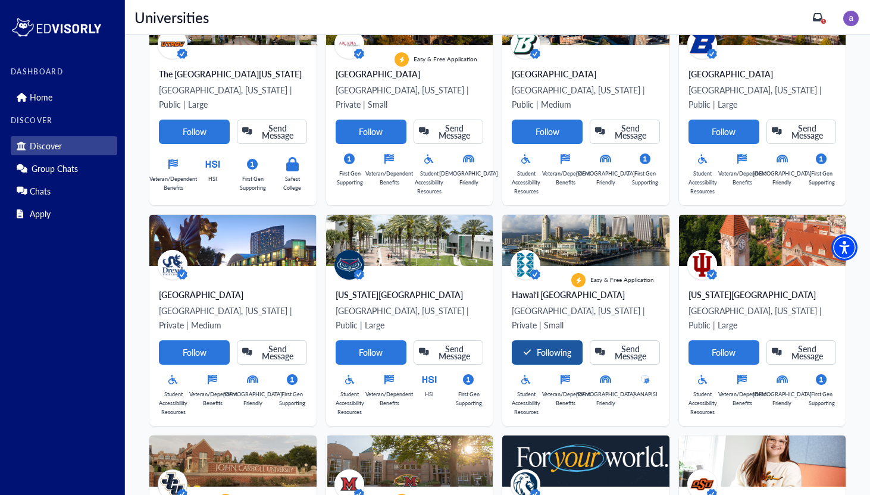
scroll to position [0, 0]
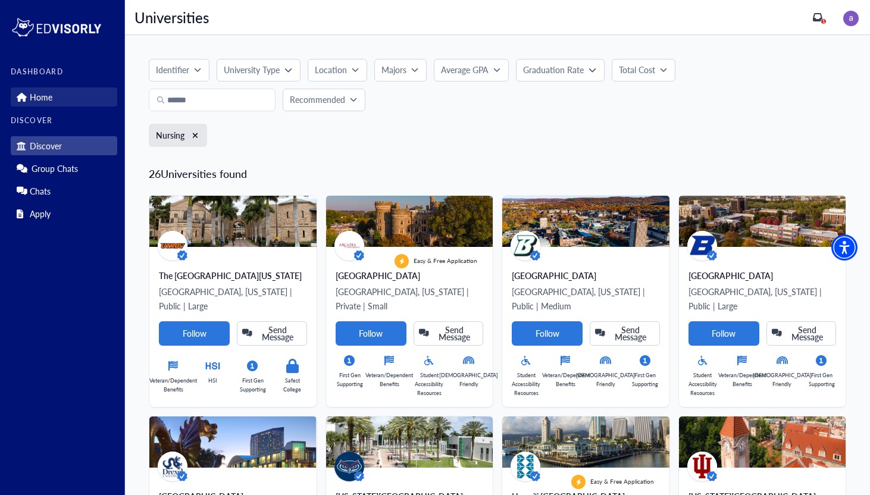
click at [31, 98] on p "Home" at bounding box center [41, 97] width 23 height 10
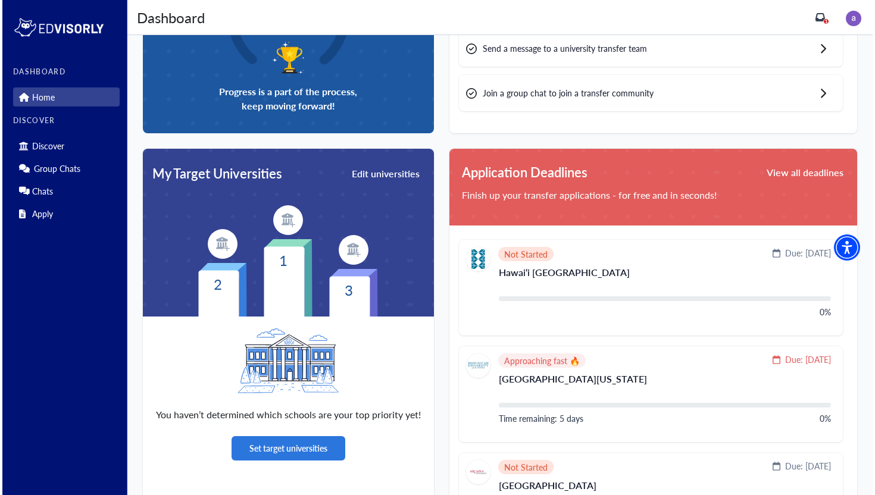
scroll to position [167, 0]
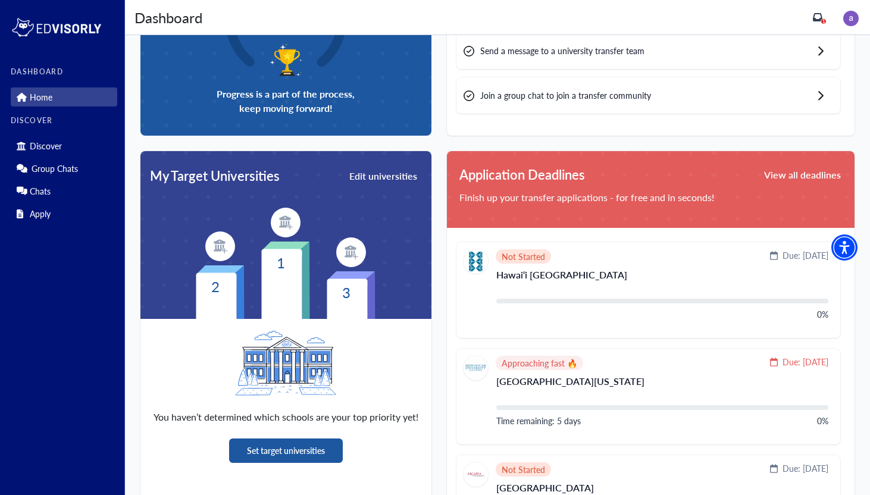
click at [303, 445] on button "Set target universities" at bounding box center [286, 451] width 114 height 24
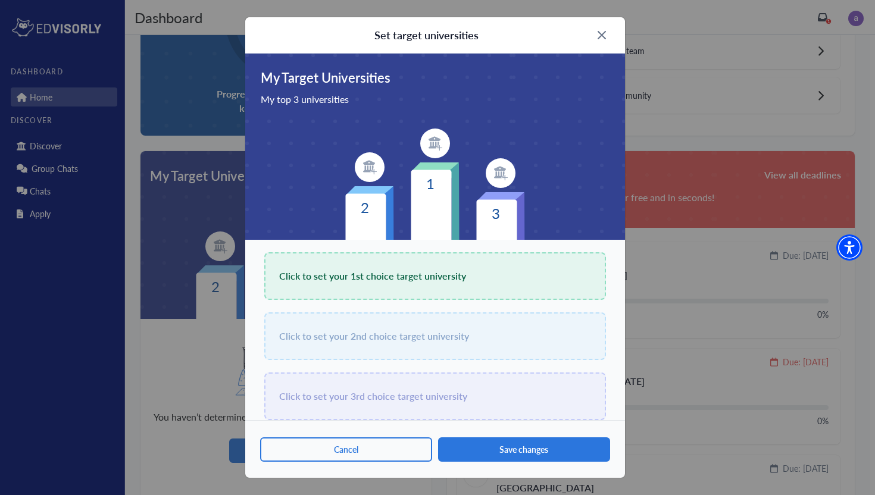
click at [339, 280] on span "Click to set your 1st choice target university" at bounding box center [372, 276] width 187 height 17
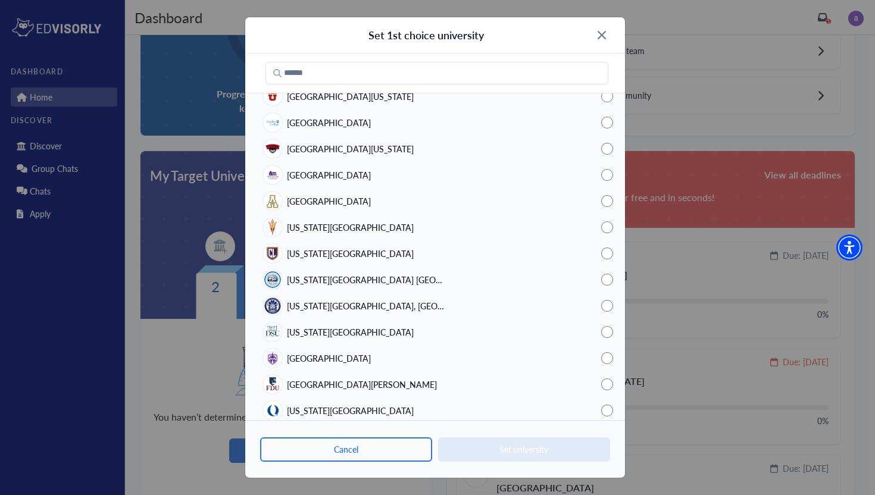
scroll to position [1276, 0]
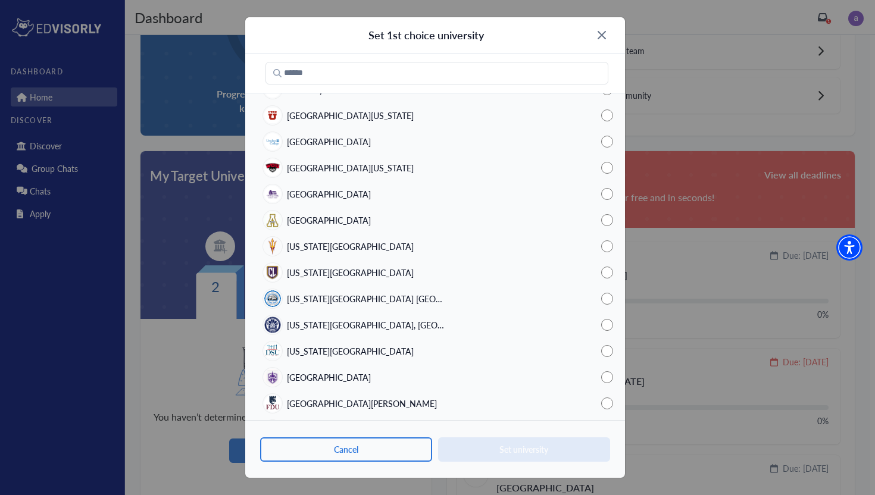
click at [332, 251] on span "[US_STATE][GEOGRAPHIC_DATA]" at bounding box center [350, 246] width 127 height 12
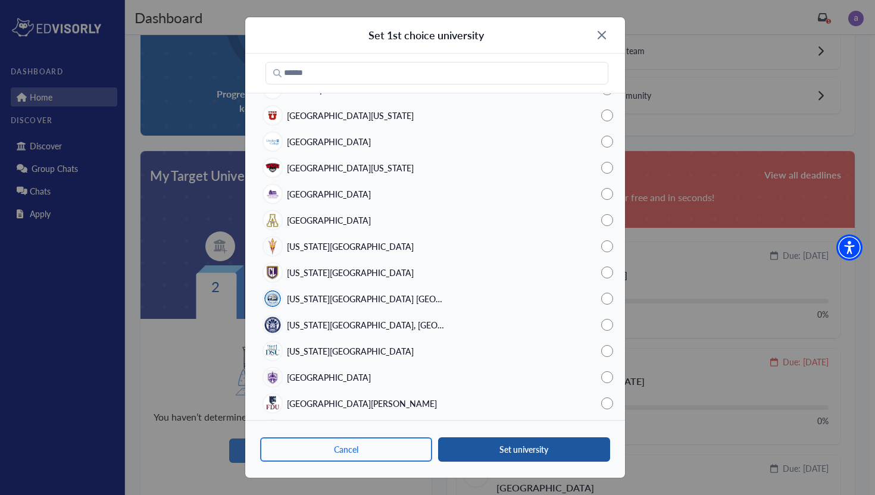
click at [511, 452] on button "Set university" at bounding box center [524, 449] width 172 height 24
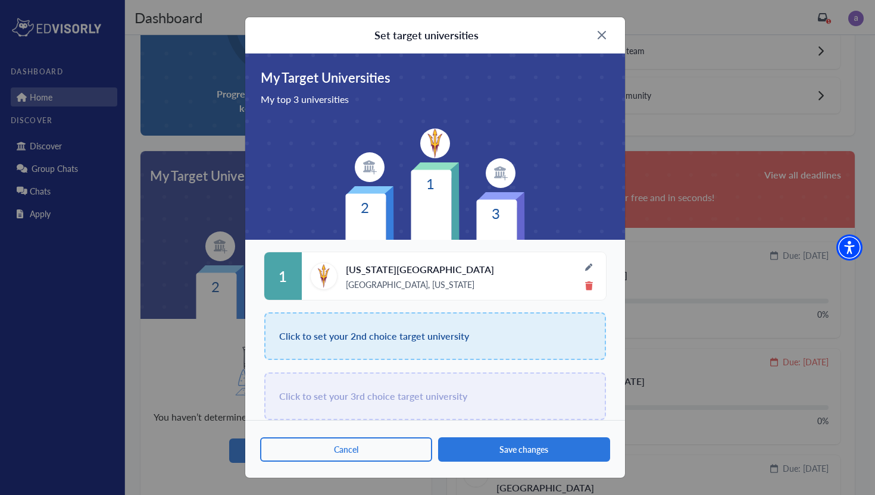
click at [345, 350] on div "Click to set your 2nd choice target university" at bounding box center [435, 336] width 342 height 48
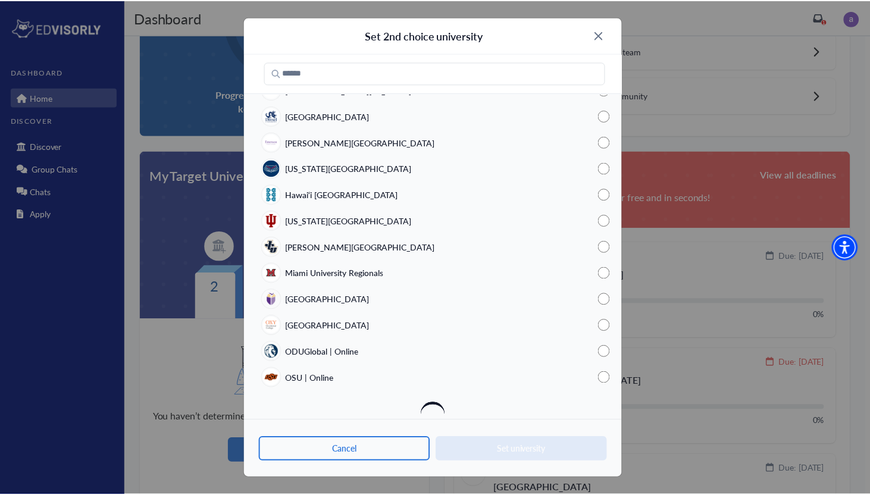
scroll to position [229, 0]
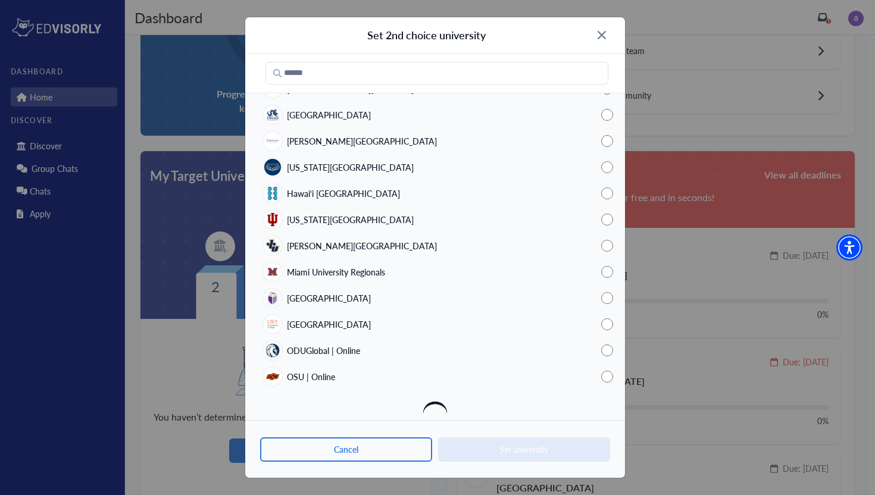
click at [326, 197] on span "Hawai‘i [GEOGRAPHIC_DATA]" at bounding box center [343, 193] width 113 height 12
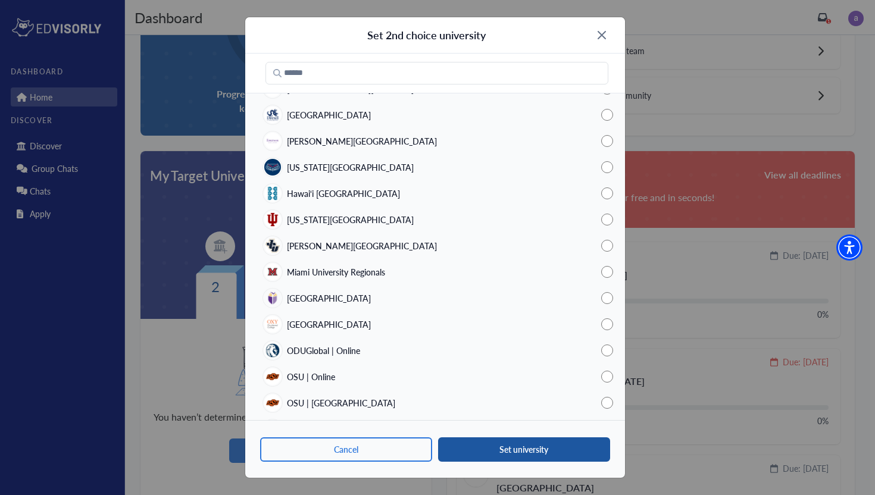
click at [474, 443] on button "Set university" at bounding box center [524, 449] width 172 height 24
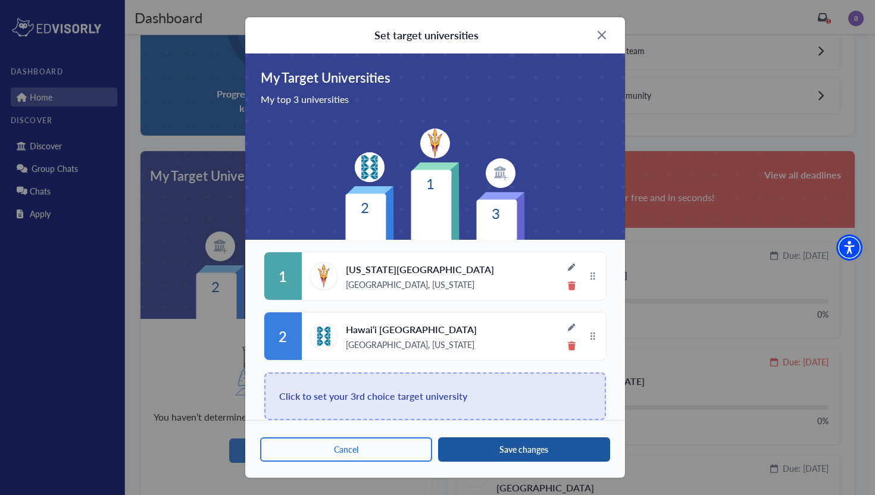
click at [480, 450] on button "Save changes" at bounding box center [524, 449] width 172 height 24
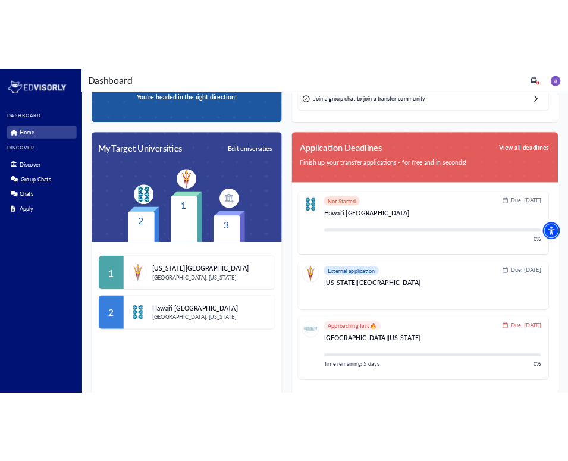
scroll to position [218, 0]
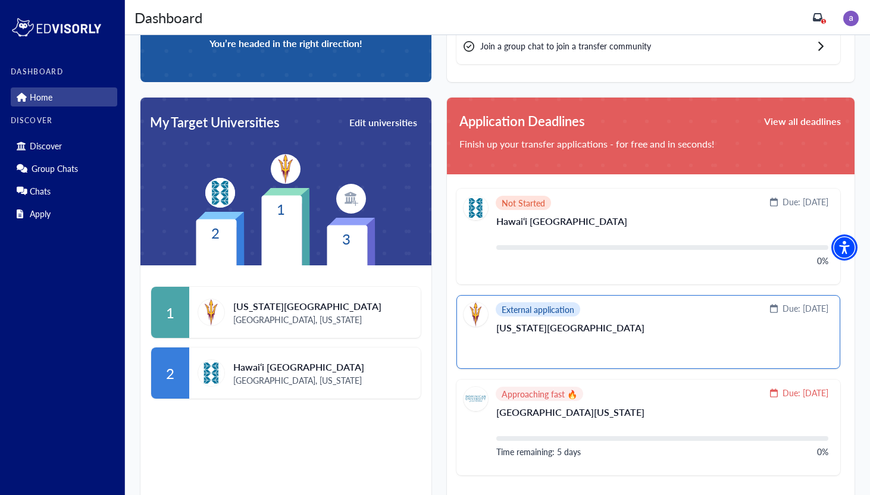
click at [620, 317] on div "External application Due: [DATE]" at bounding box center [646, 314] width 365 height 24
